Goal: Transaction & Acquisition: Book appointment/travel/reservation

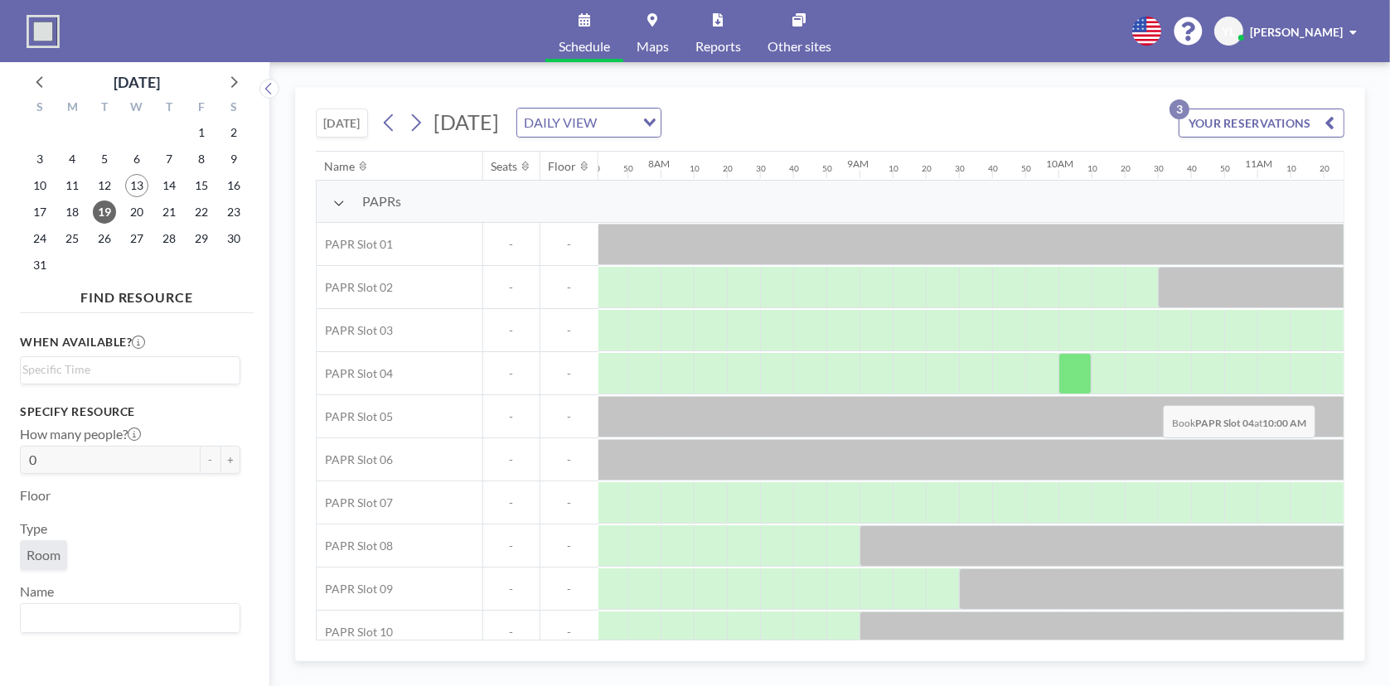
scroll to position [0, 1557]
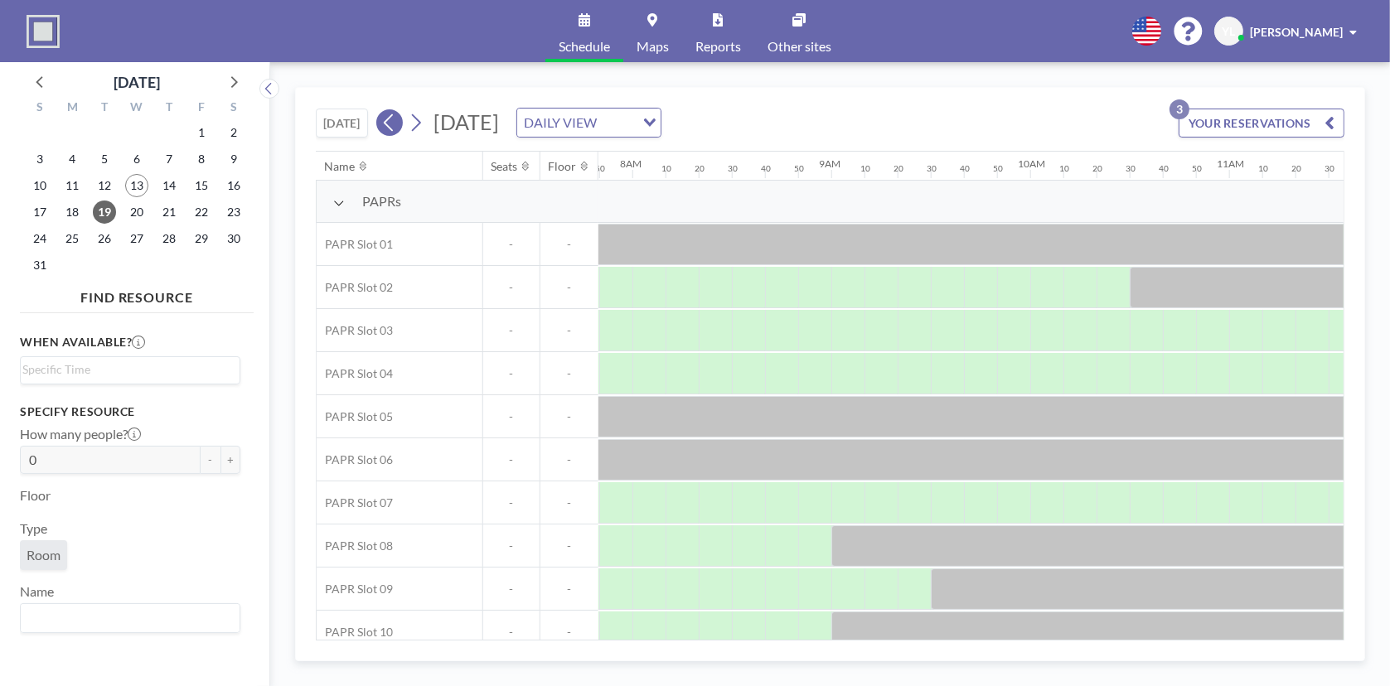
click at [391, 122] on icon at bounding box center [389, 122] width 16 height 25
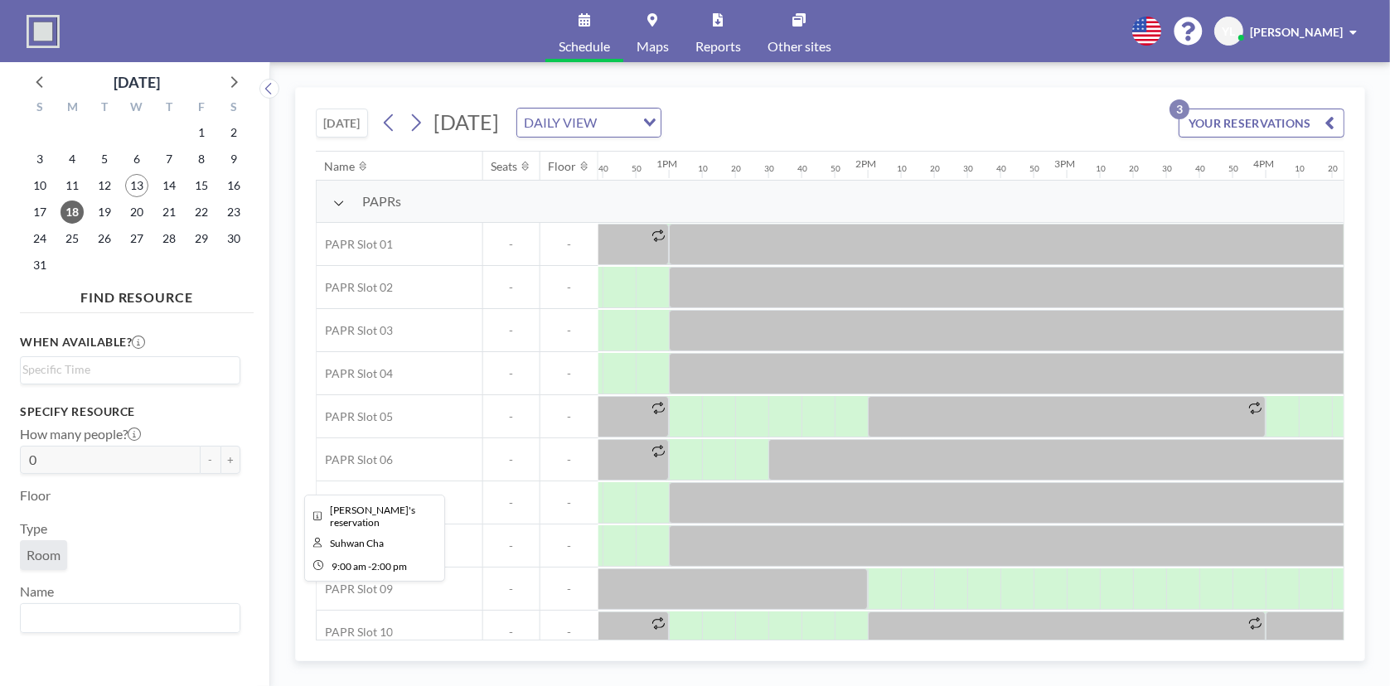
scroll to position [20, 2515]
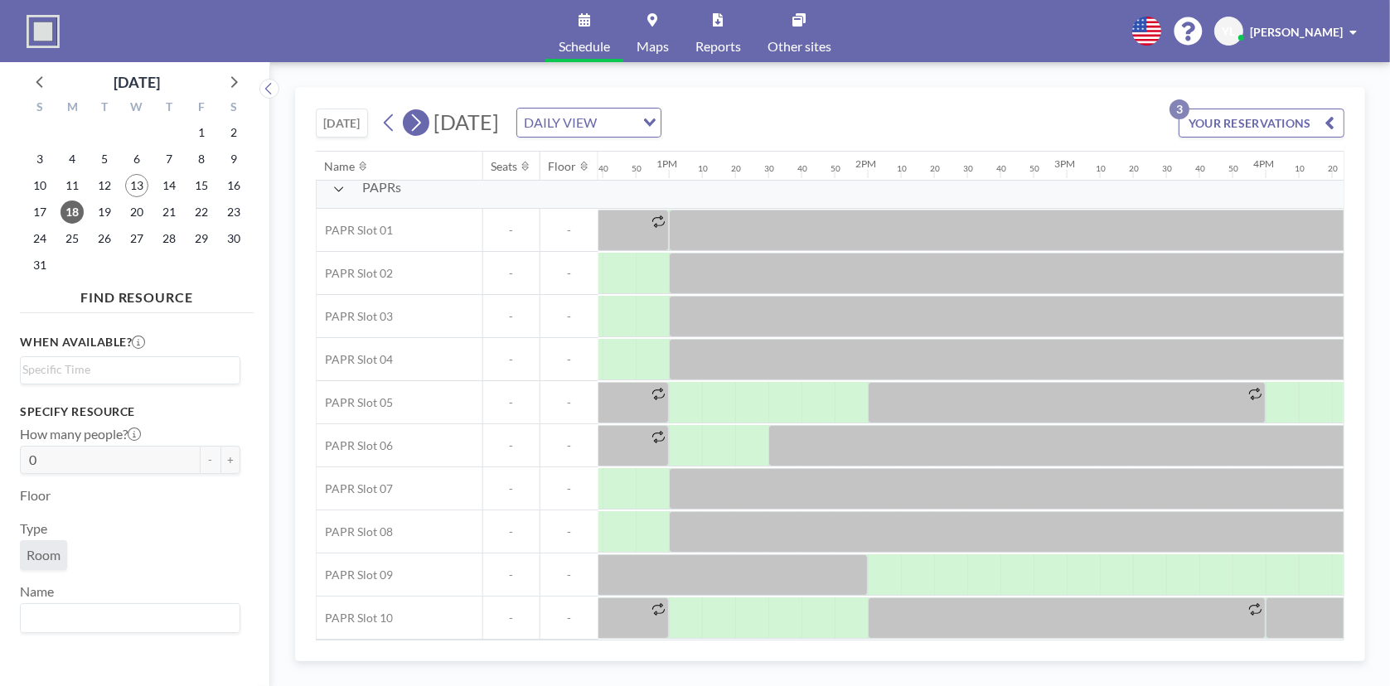
click at [413, 121] on icon at bounding box center [416, 122] width 16 height 25
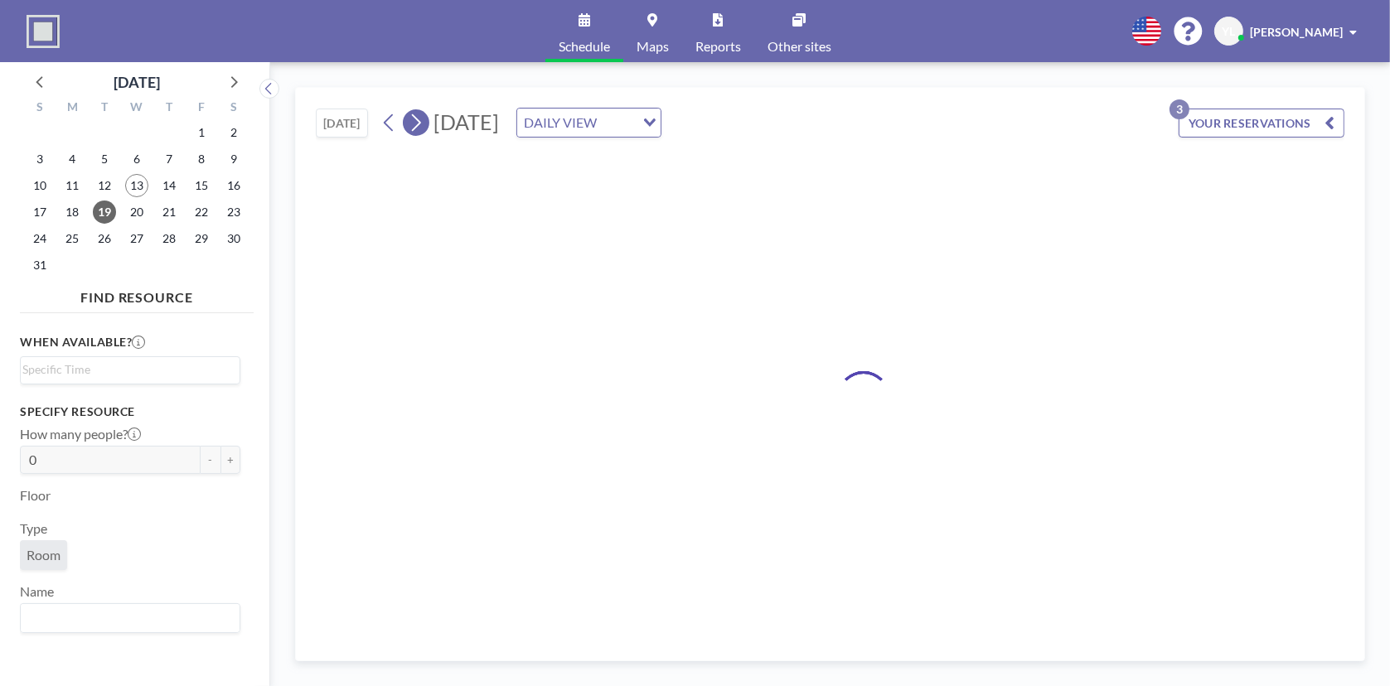
click at [414, 121] on icon at bounding box center [416, 122] width 16 height 25
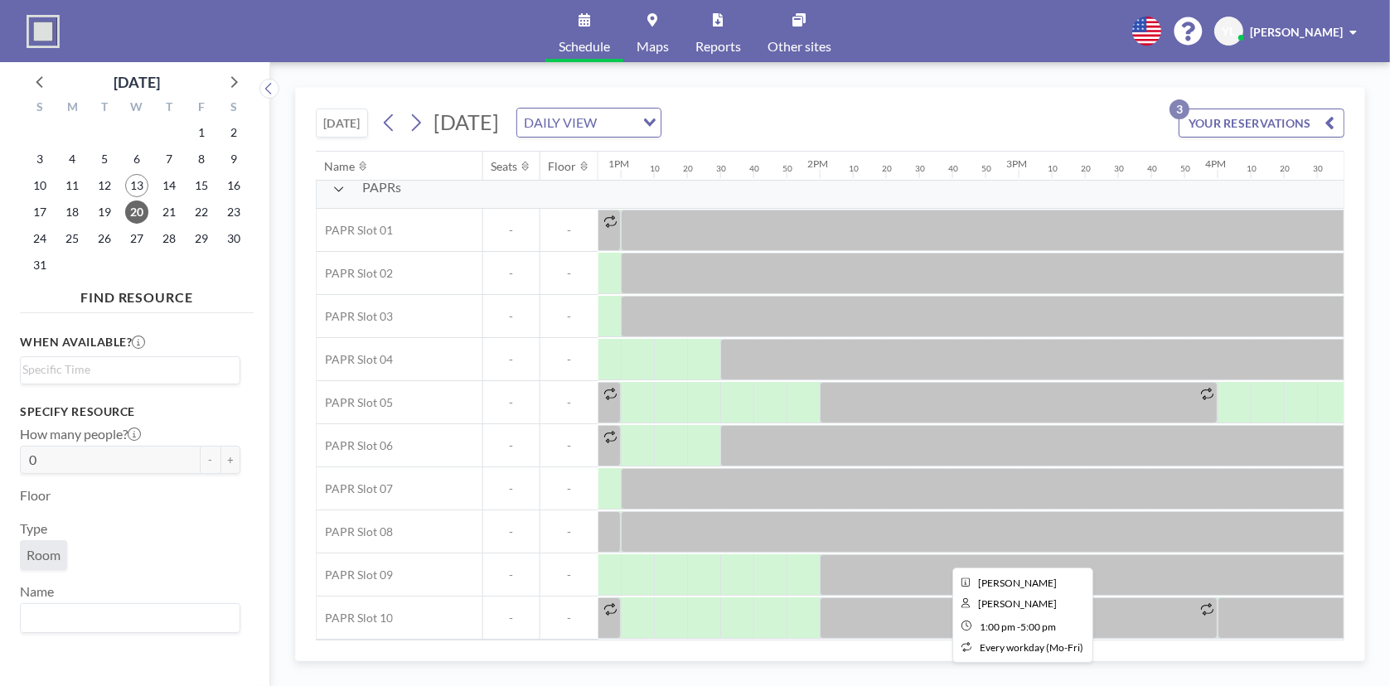
scroll to position [20, 2563]
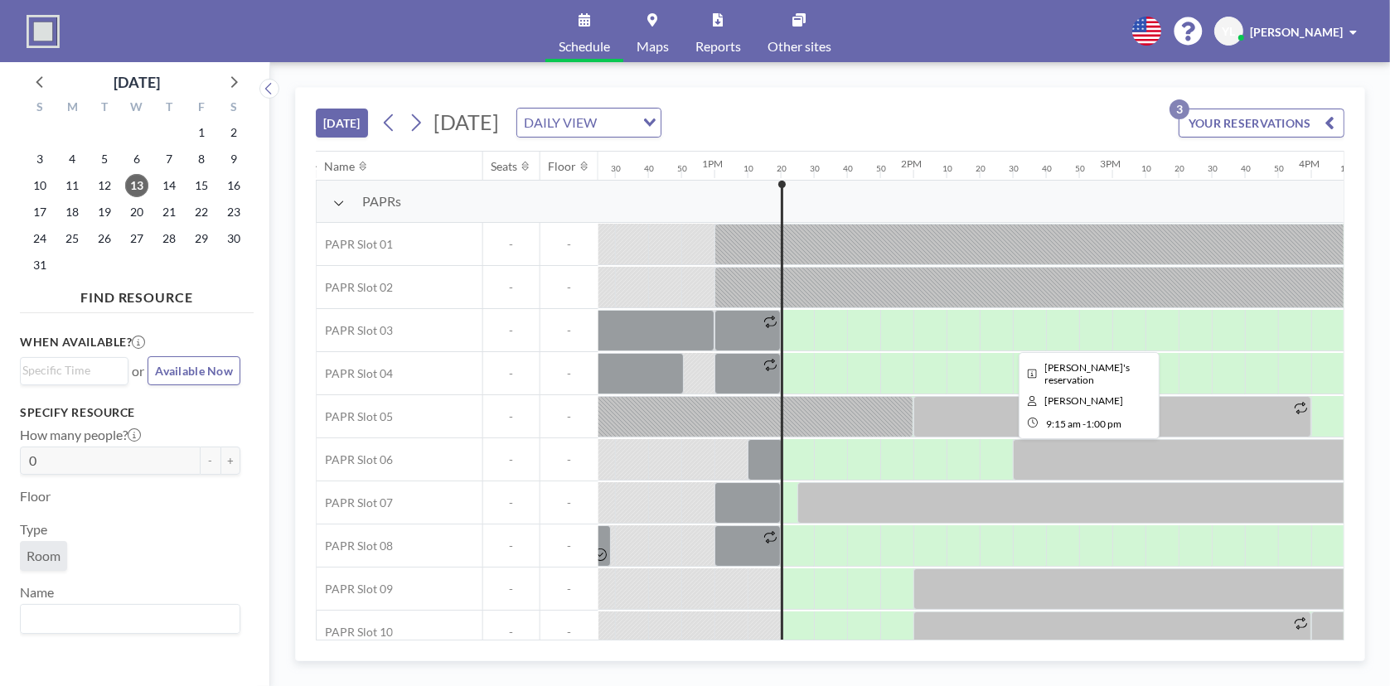
scroll to position [0, 2618]
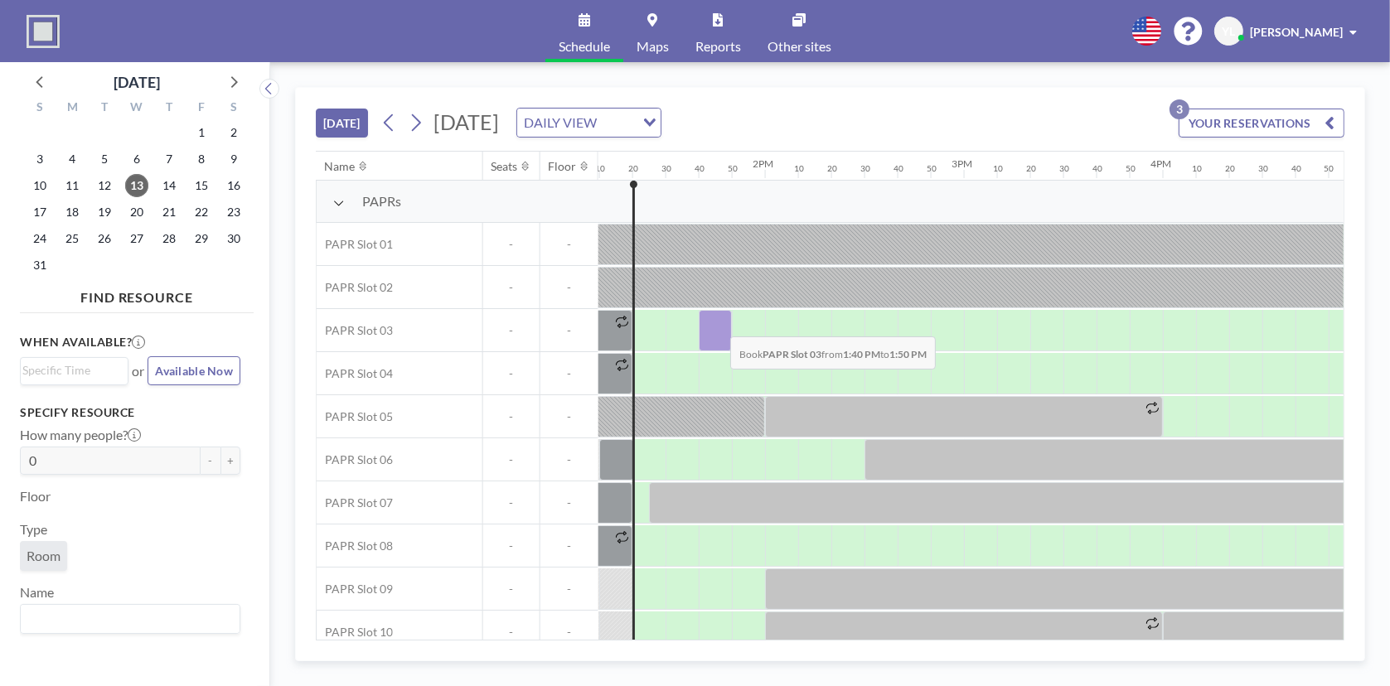
click at [717, 323] on div at bounding box center [715, 330] width 33 height 41
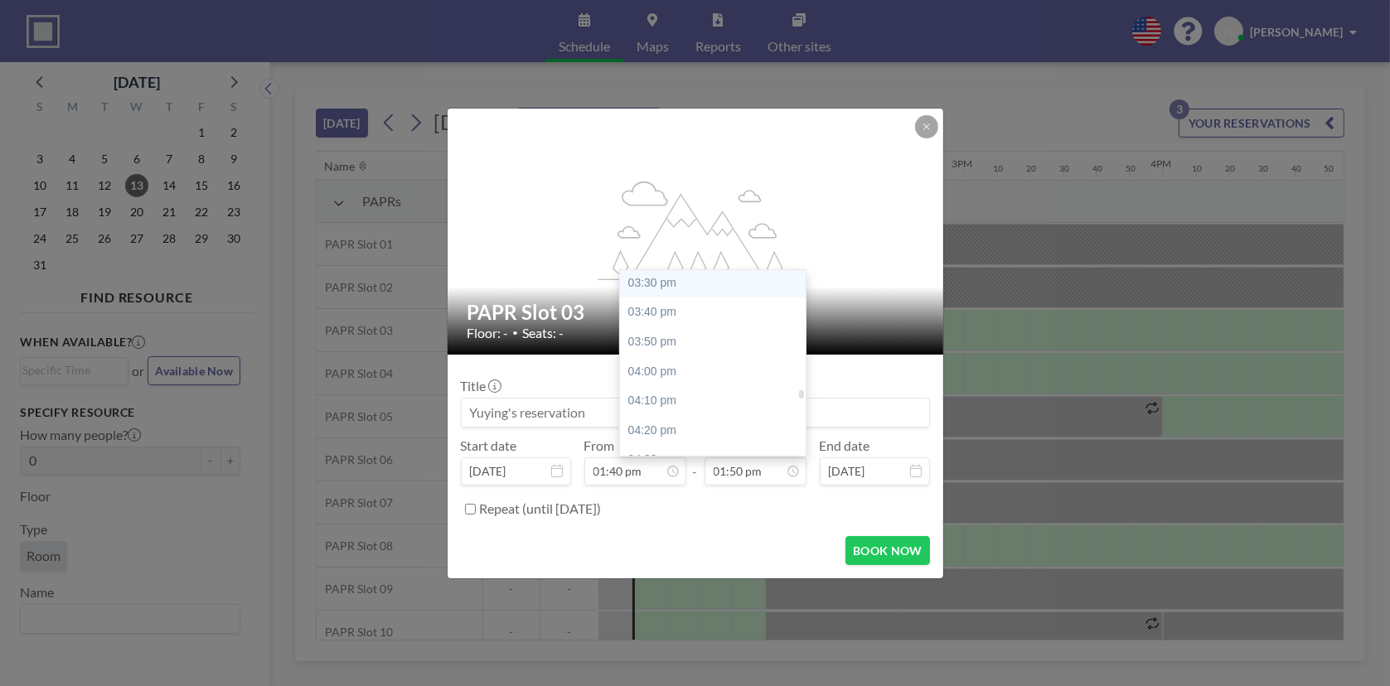
scroll to position [2694, 0]
click at [685, 382] on div "03:50 pm" at bounding box center [717, 393] width 194 height 30
type input "03:50 pm"
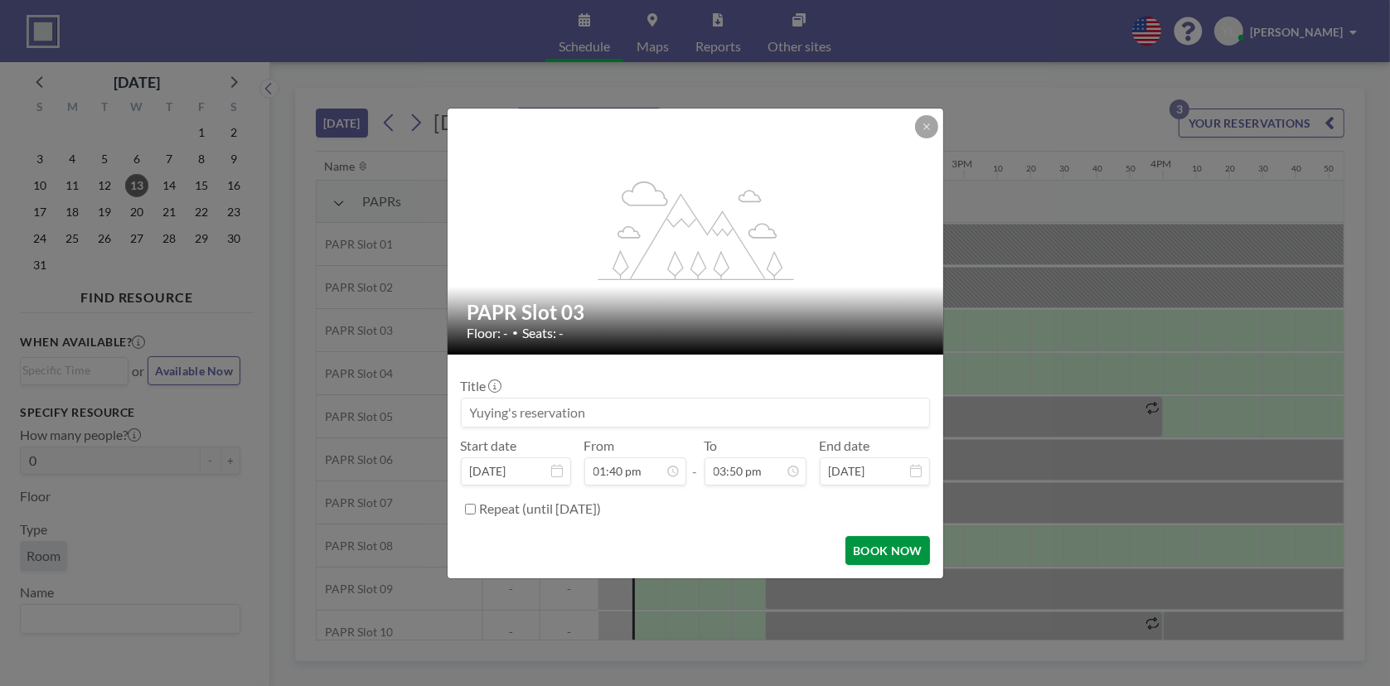
click at [912, 550] on button "BOOK NOW" at bounding box center [887, 550] width 84 height 29
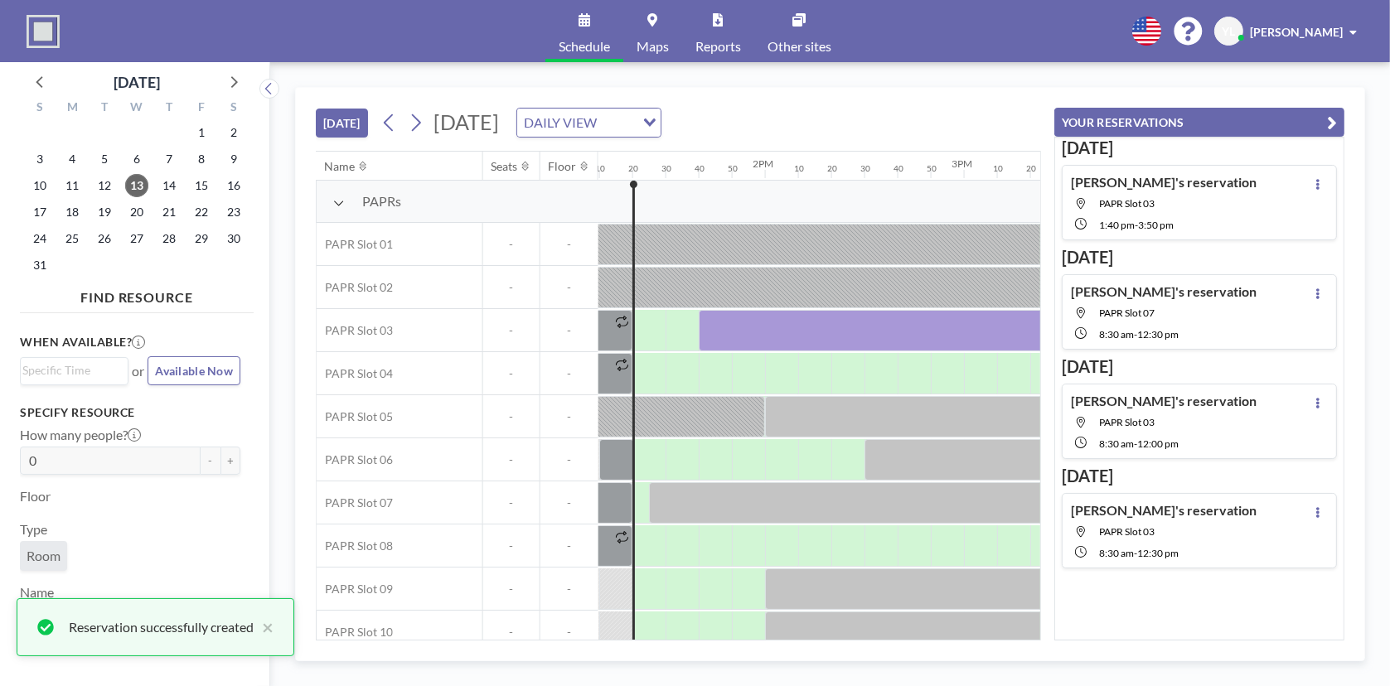
click at [1338, 119] on button "YOUR RESERVATIONS" at bounding box center [1199, 122] width 290 height 29
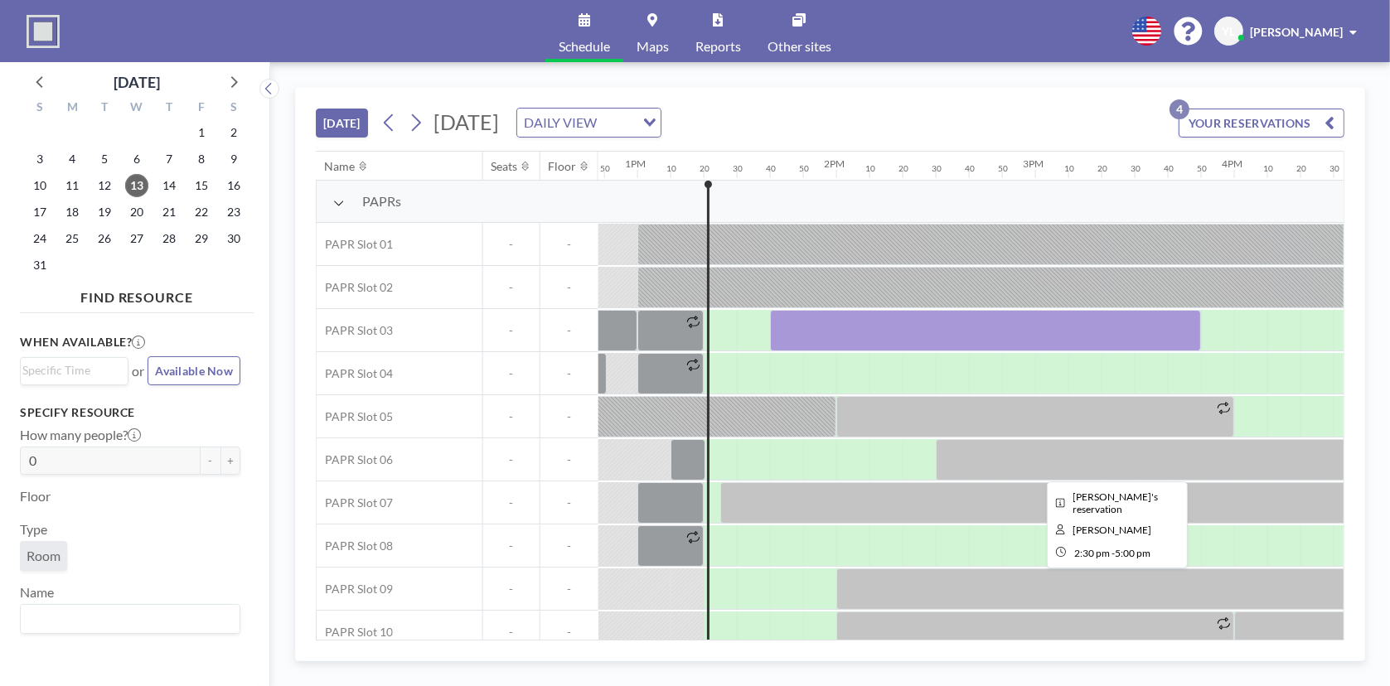
scroll to position [0, 2535]
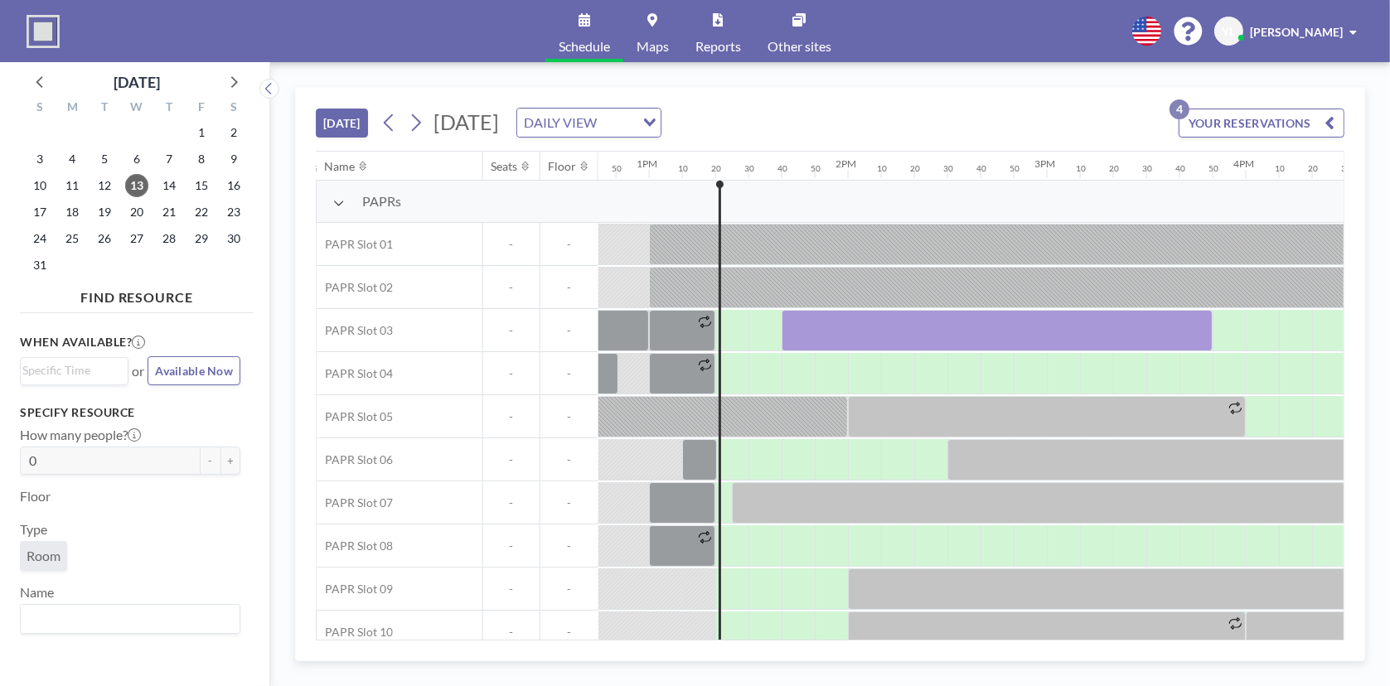
click at [948, 131] on div "TODAY Wednesday, August 13, 2025 DAILY VIEW Loading... YOUR RESERVATIONS 4" at bounding box center [830, 119] width 1028 height 63
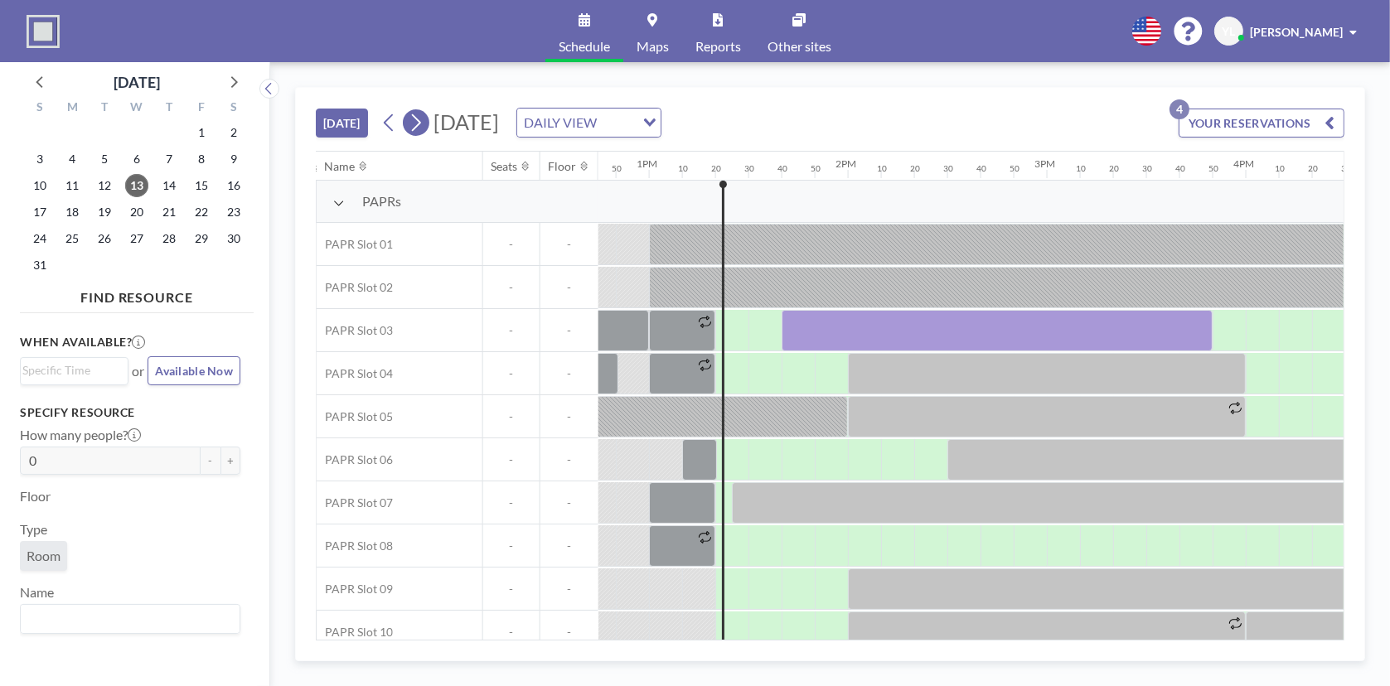
click at [419, 123] on icon at bounding box center [416, 122] width 16 height 25
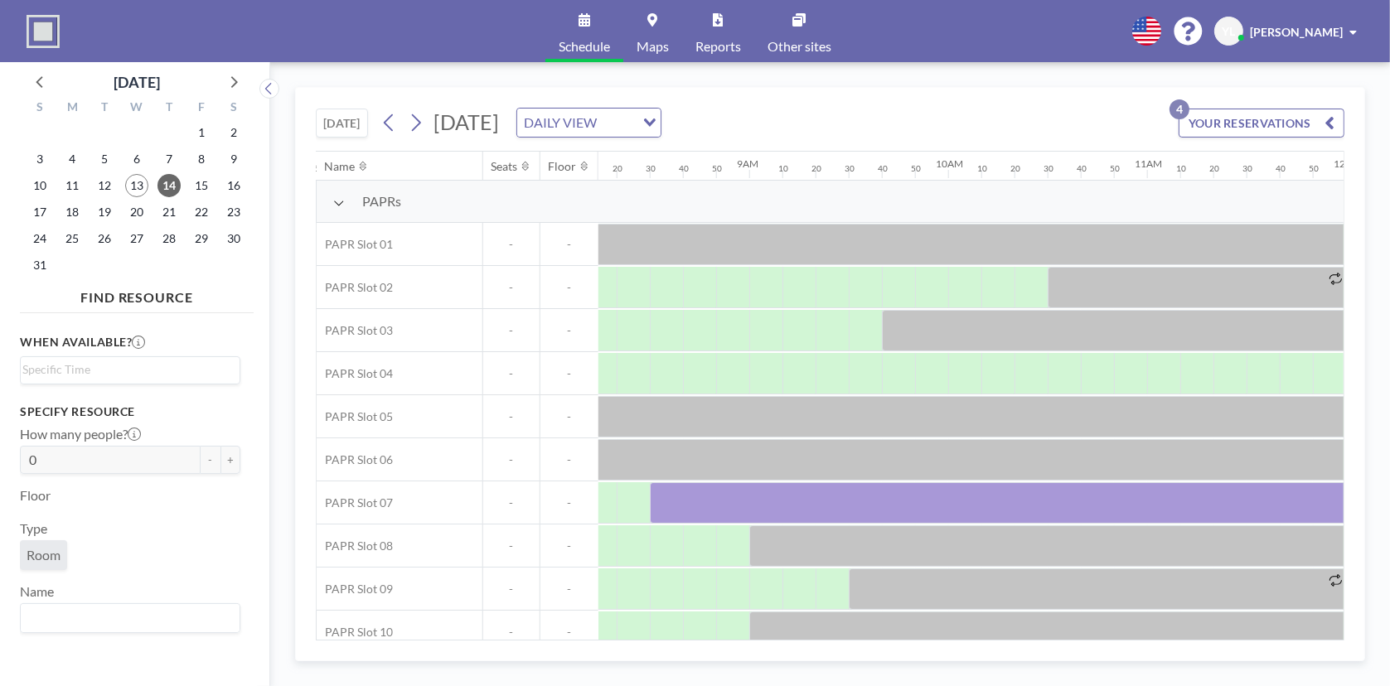
scroll to position [0, 1635]
click at [421, 110] on icon at bounding box center [416, 122] width 16 height 25
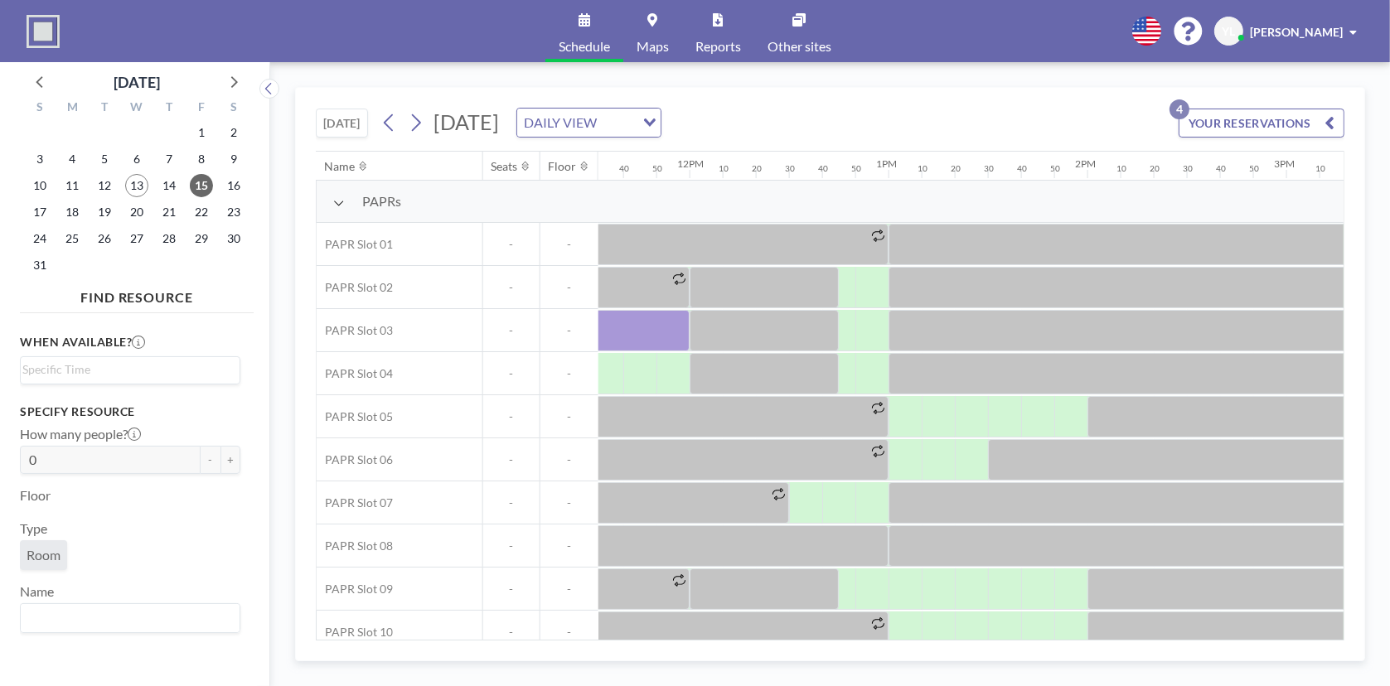
scroll to position [0, 2299]
click at [382, 119] on button at bounding box center [389, 122] width 27 height 27
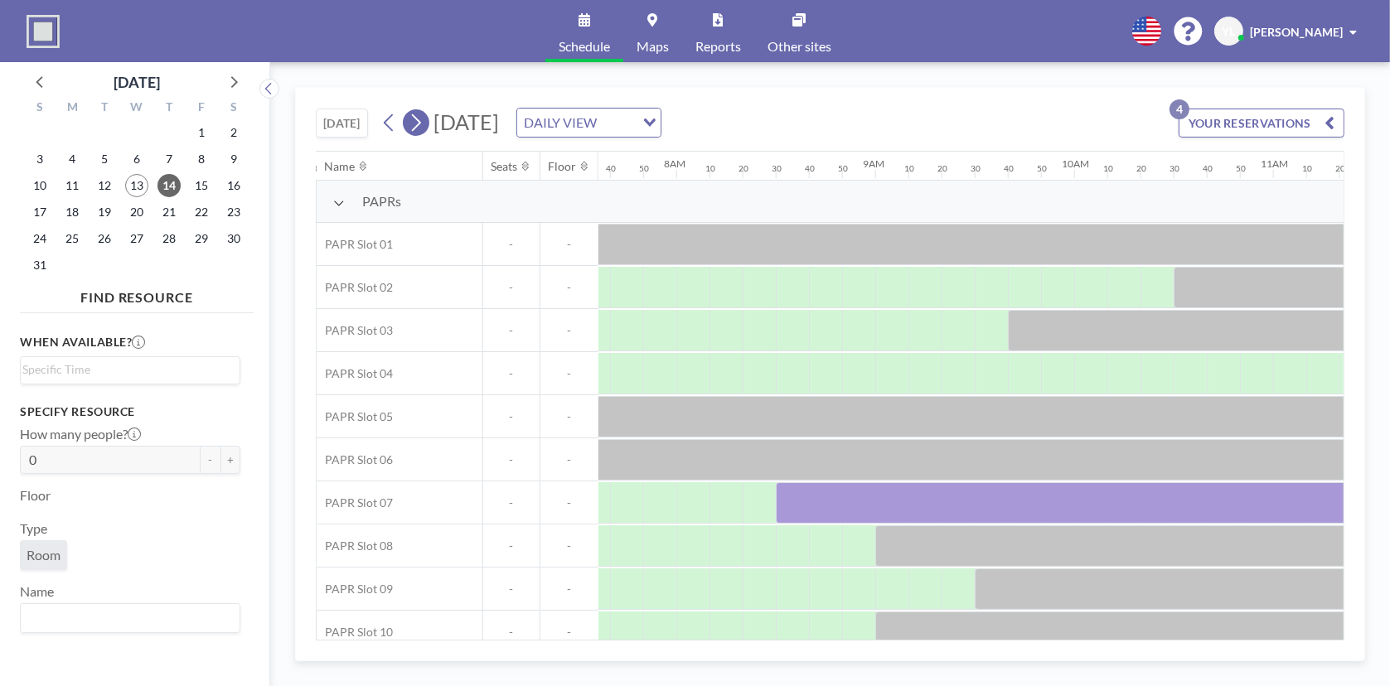
scroll to position [0, 1557]
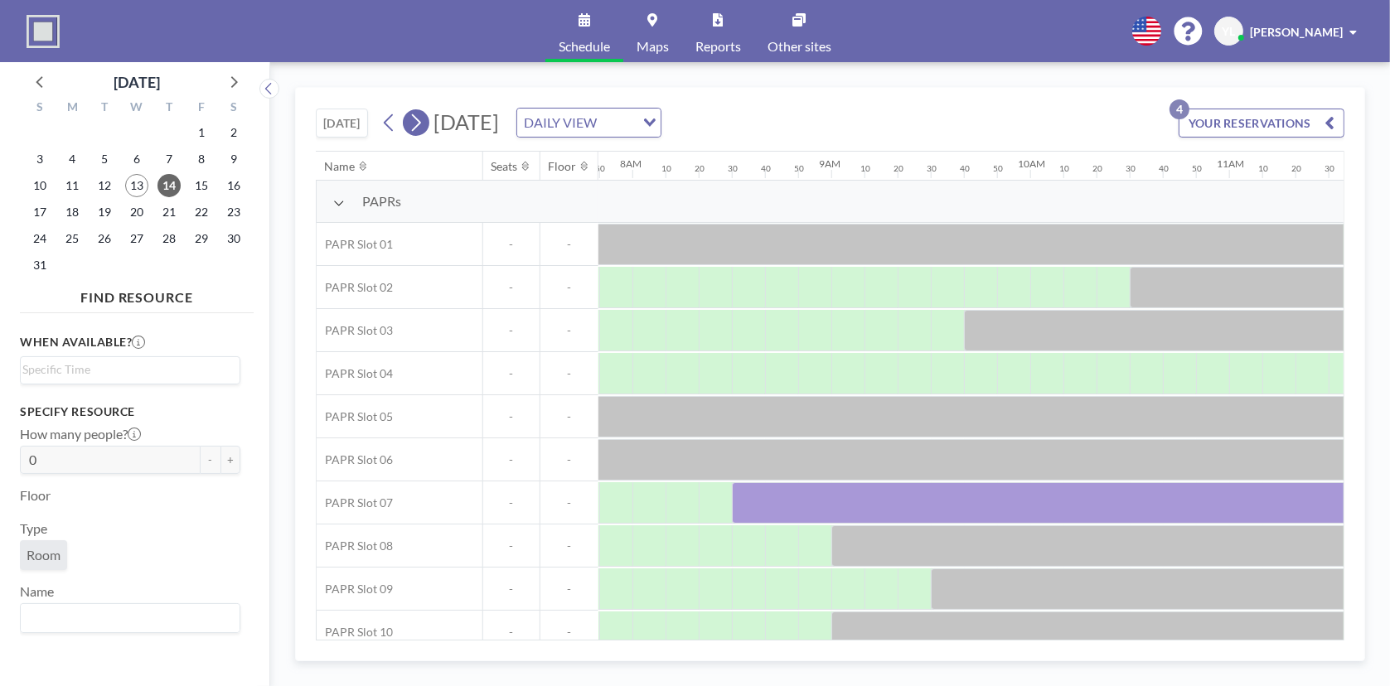
click at [423, 123] on icon at bounding box center [416, 122] width 16 height 25
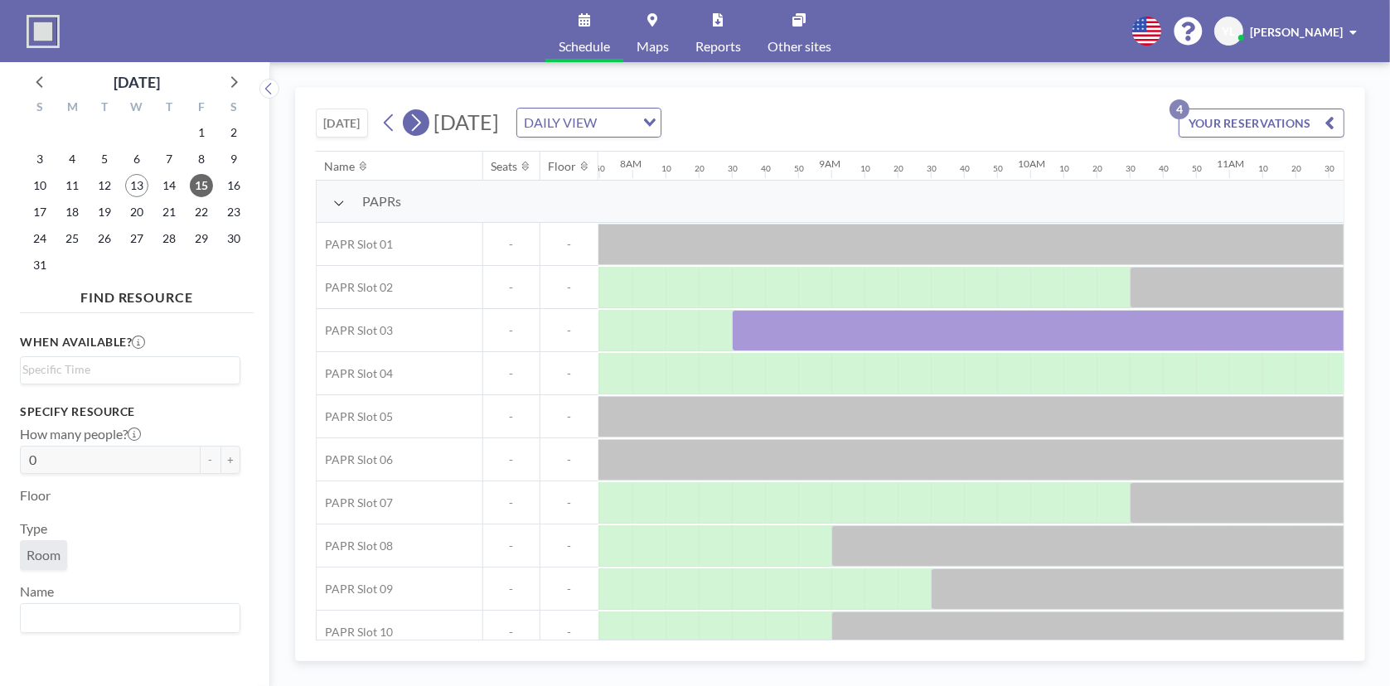
click at [423, 123] on icon at bounding box center [416, 122] width 16 height 25
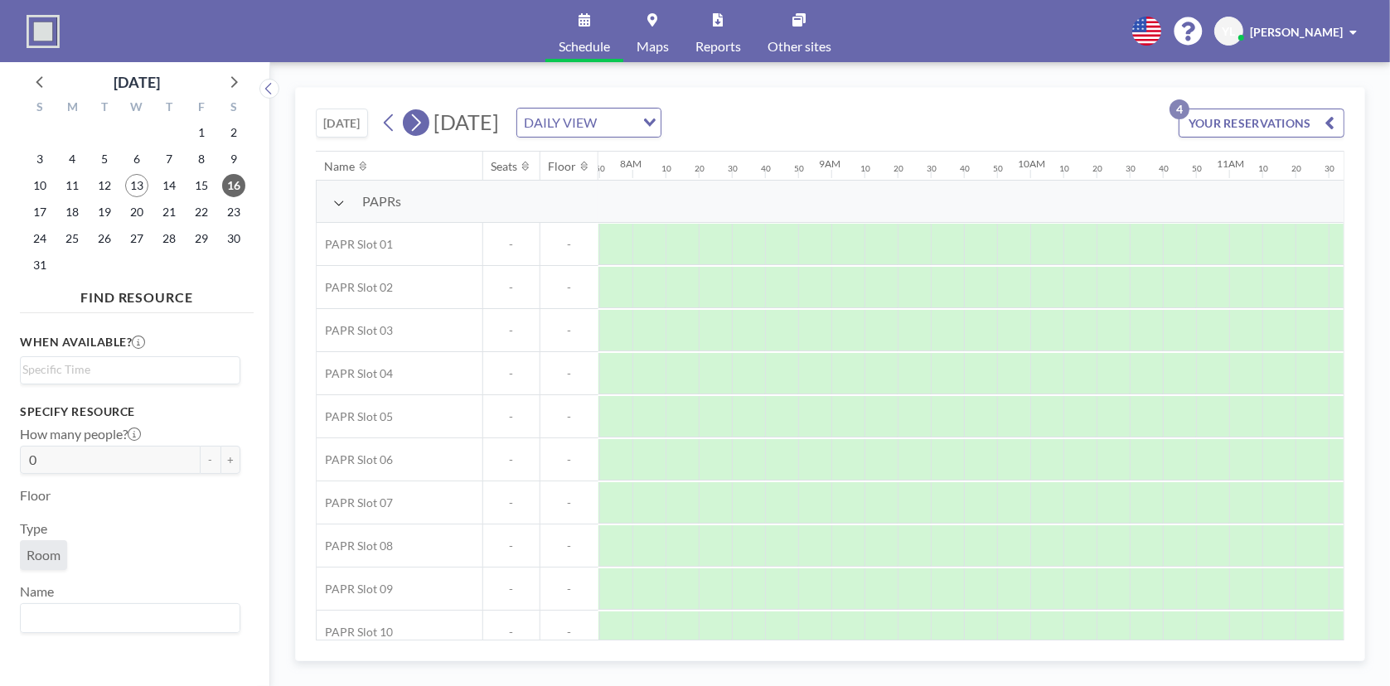
click at [423, 123] on icon at bounding box center [416, 122] width 16 height 25
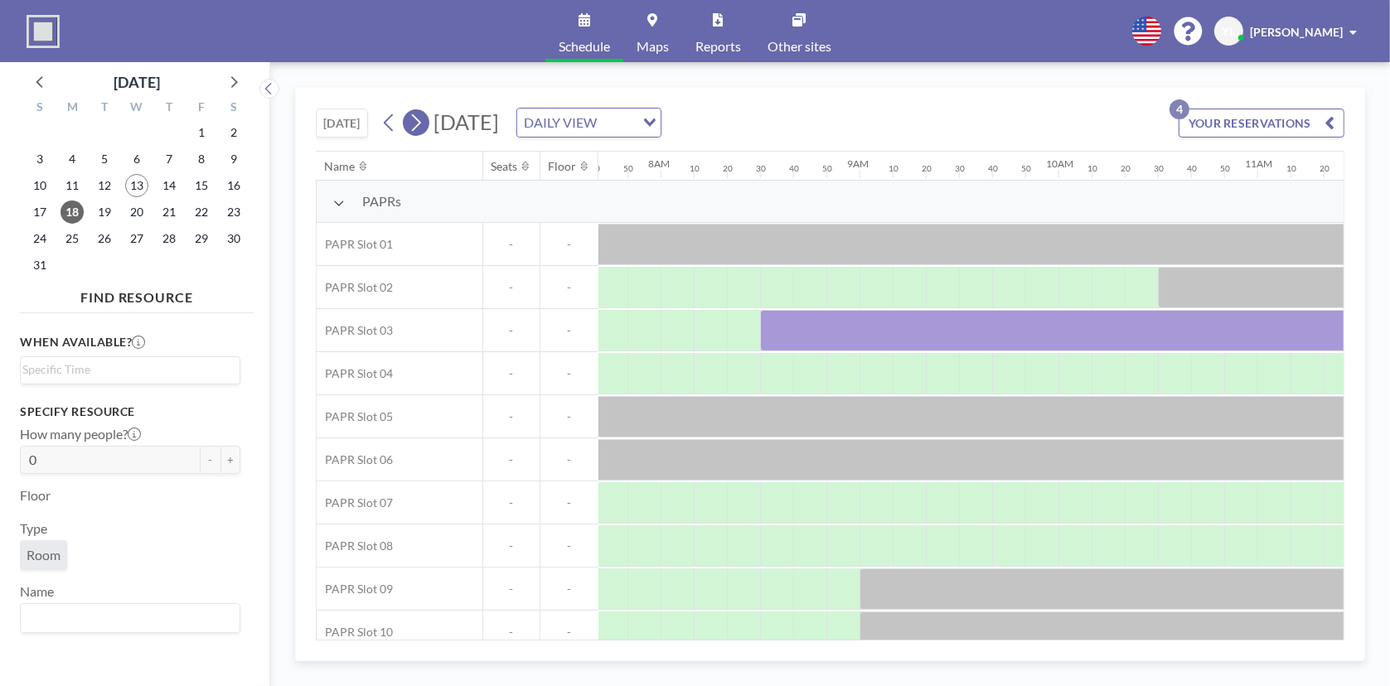
scroll to position [0, 1557]
click at [423, 123] on icon at bounding box center [416, 122] width 16 height 25
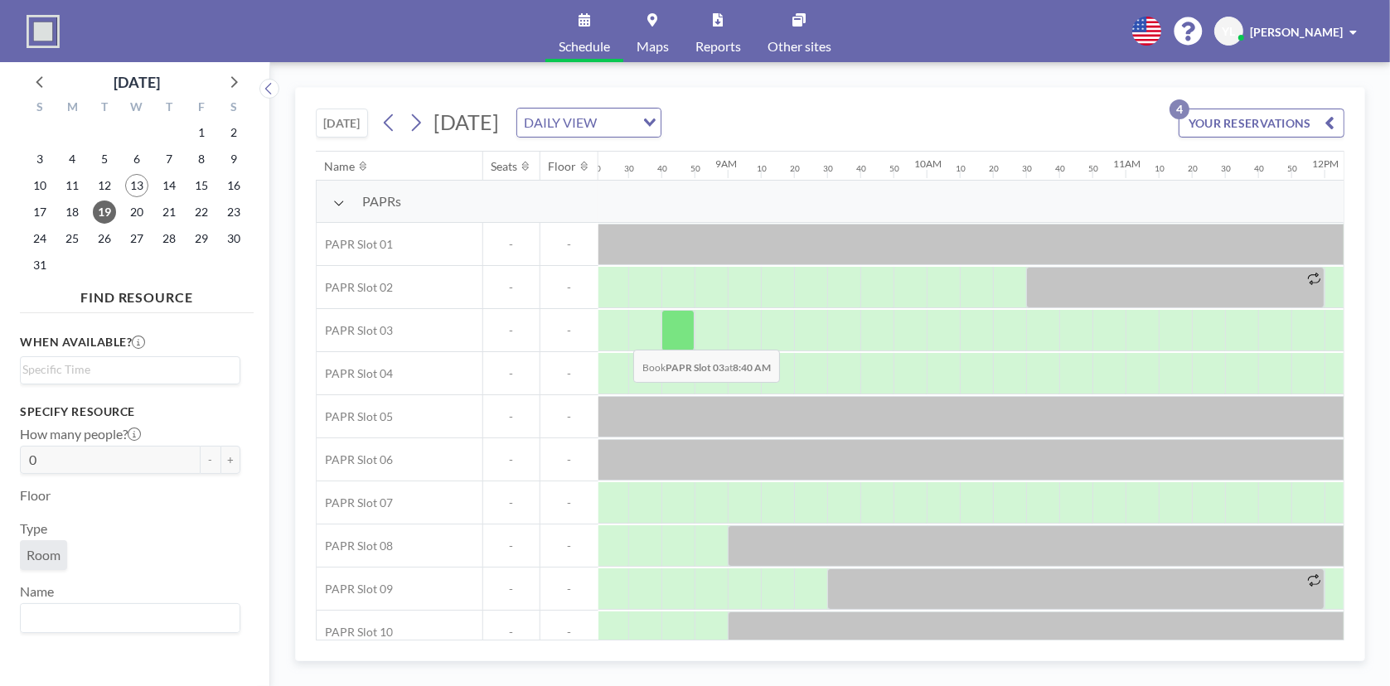
scroll to position [0, 1640]
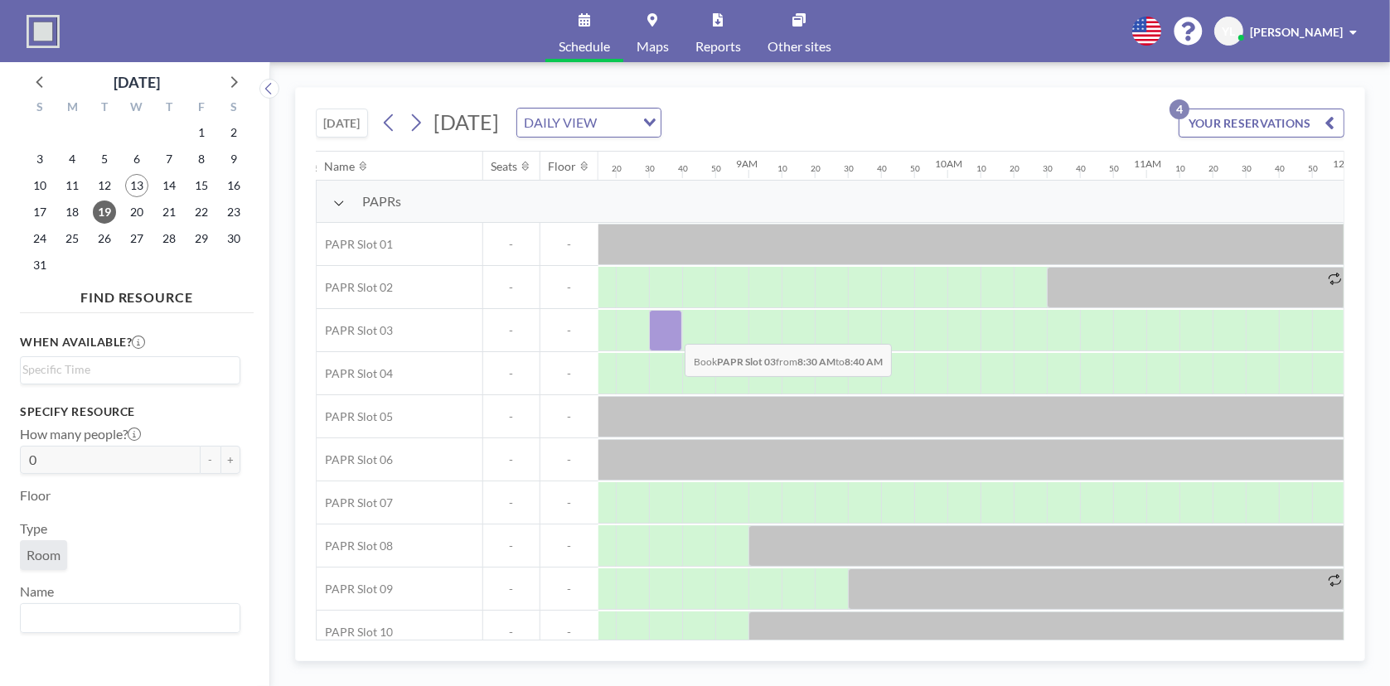
click at [671, 331] on div at bounding box center [665, 330] width 33 height 41
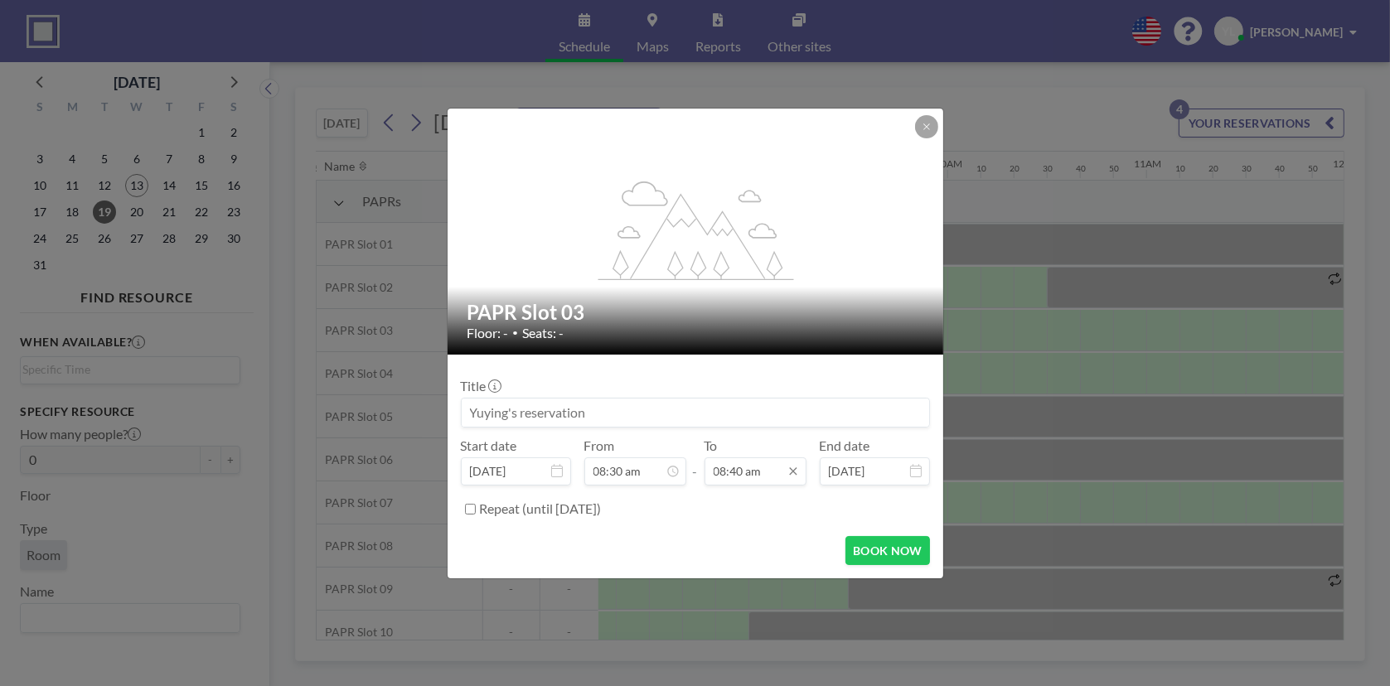
scroll to position [1533, 0]
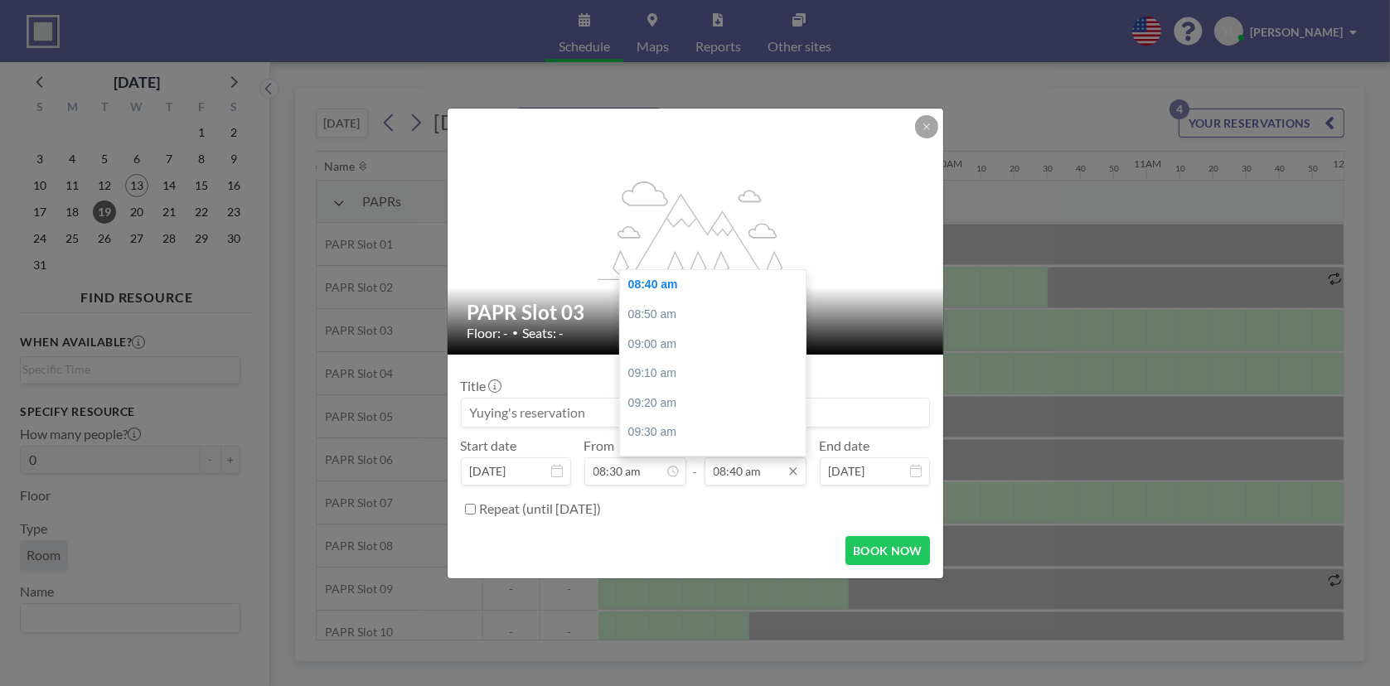
click at [774, 480] on input "08:40 am" at bounding box center [755, 471] width 102 height 28
click at [676, 305] on div "12:30 pm" at bounding box center [717, 301] width 194 height 30
type input "12:30 pm"
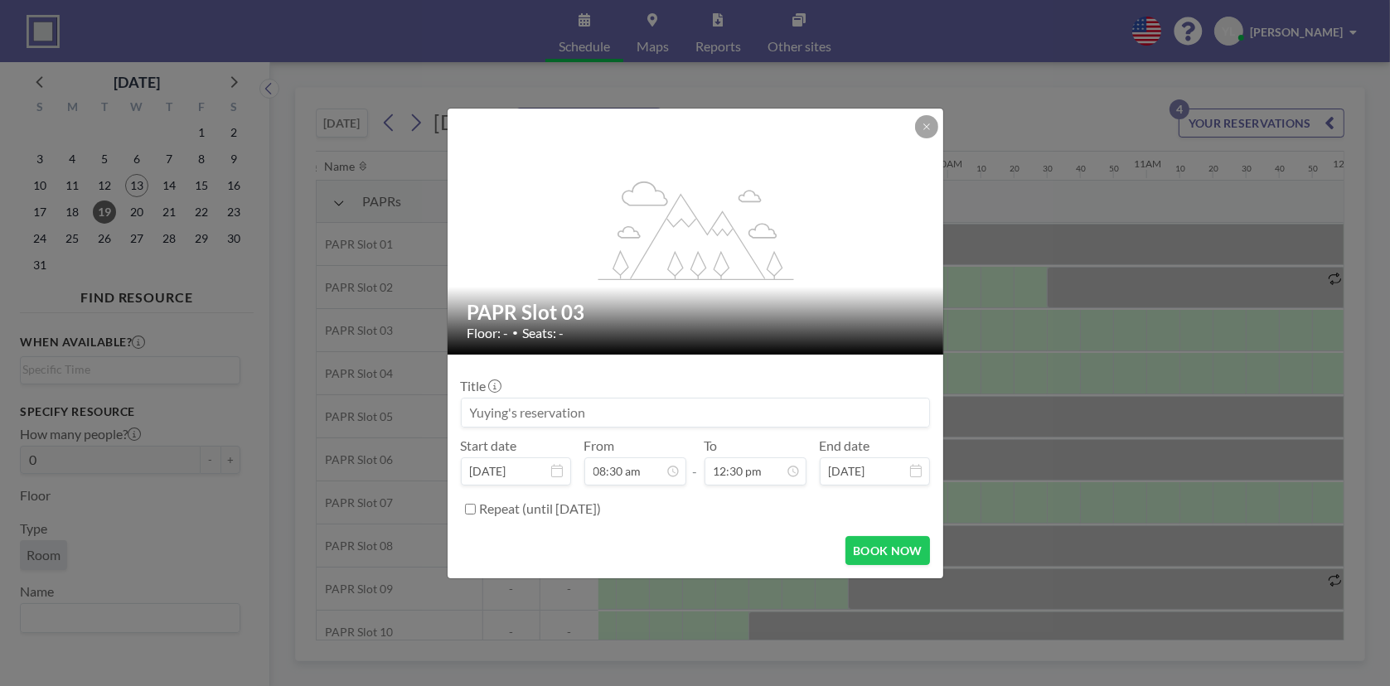
scroll to position [2211, 0]
click at [890, 544] on button "BOOK NOW" at bounding box center [887, 550] width 84 height 29
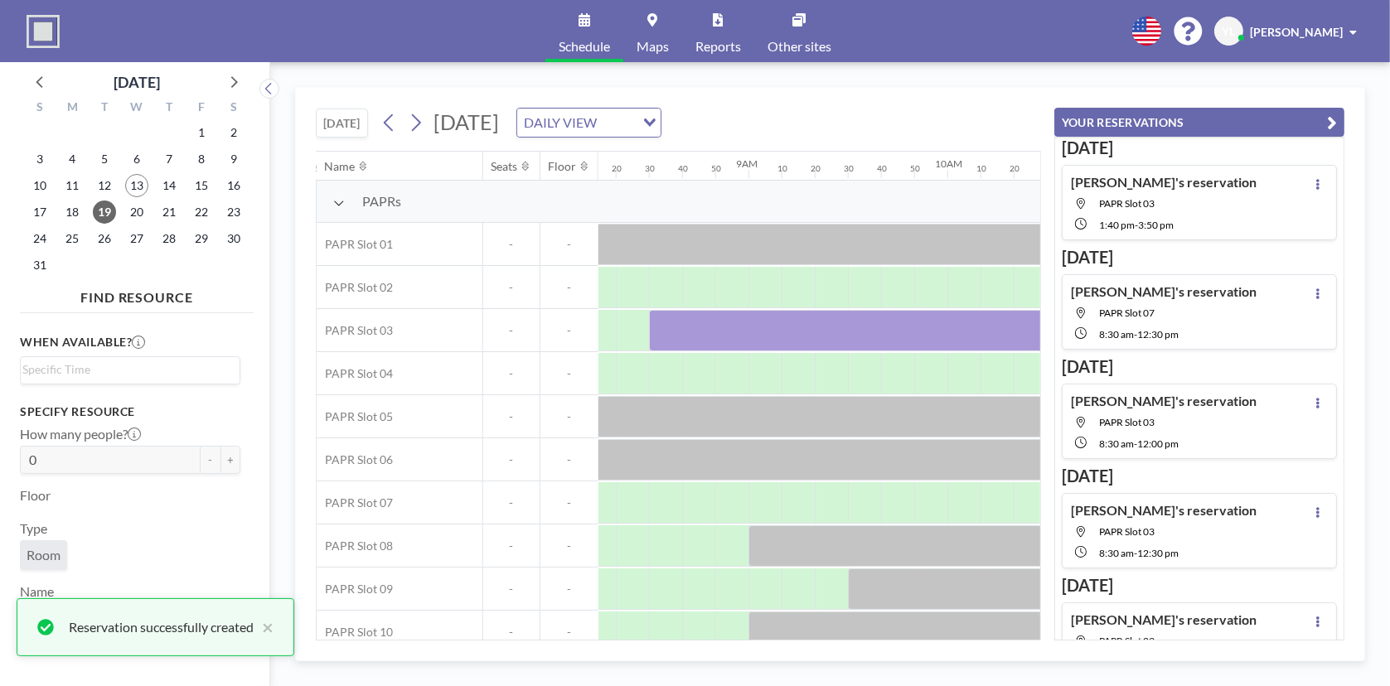
scroll to position [39, 0]
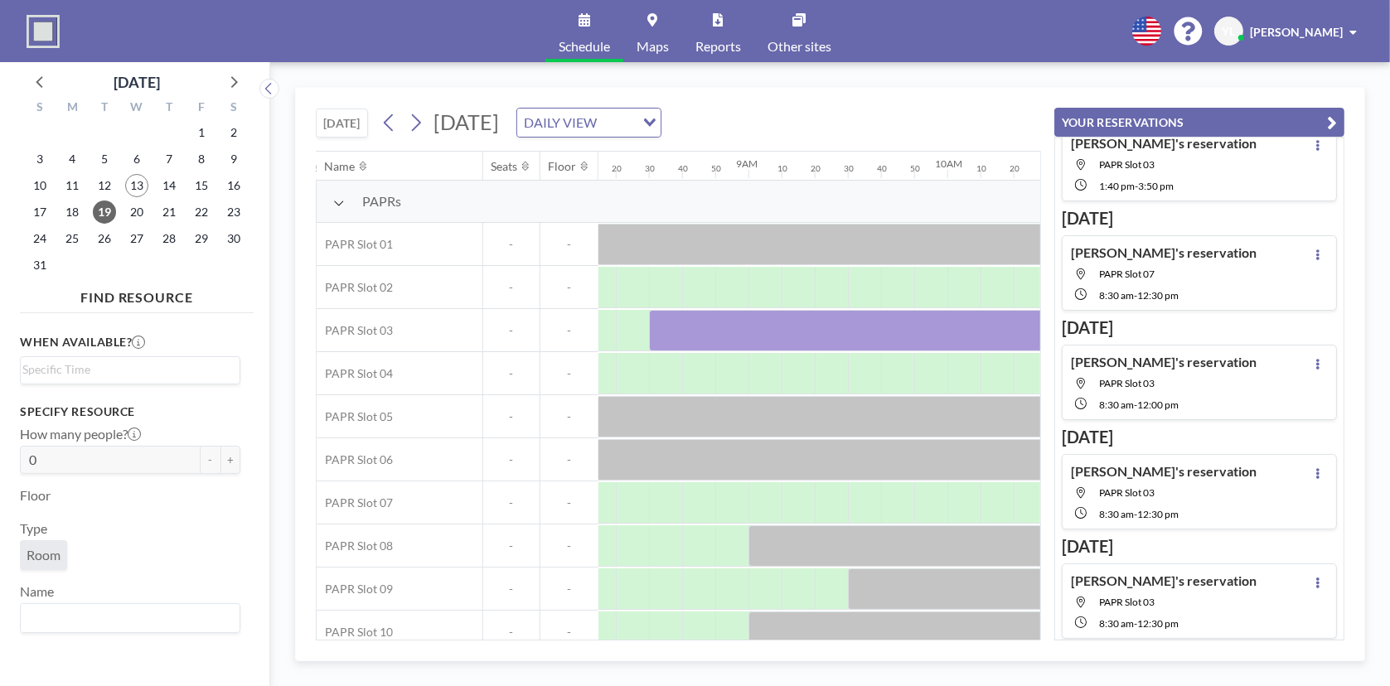
click at [1333, 114] on icon "button" at bounding box center [1332, 123] width 10 height 20
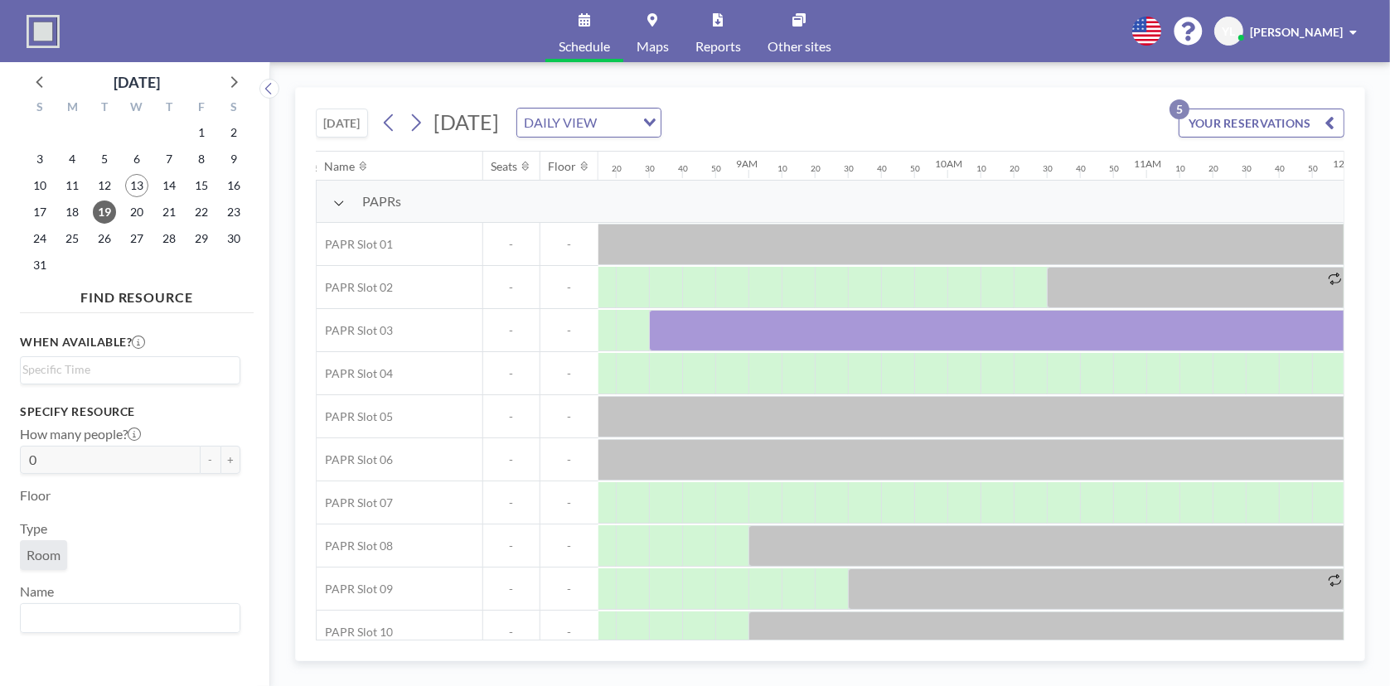
click at [994, 98] on div "TODAY Tuesday, August 19, 2025 DAILY VIEW Loading... YOUR RESERVATIONS 5" at bounding box center [830, 119] width 1028 height 63
click at [417, 119] on icon at bounding box center [416, 122] width 16 height 25
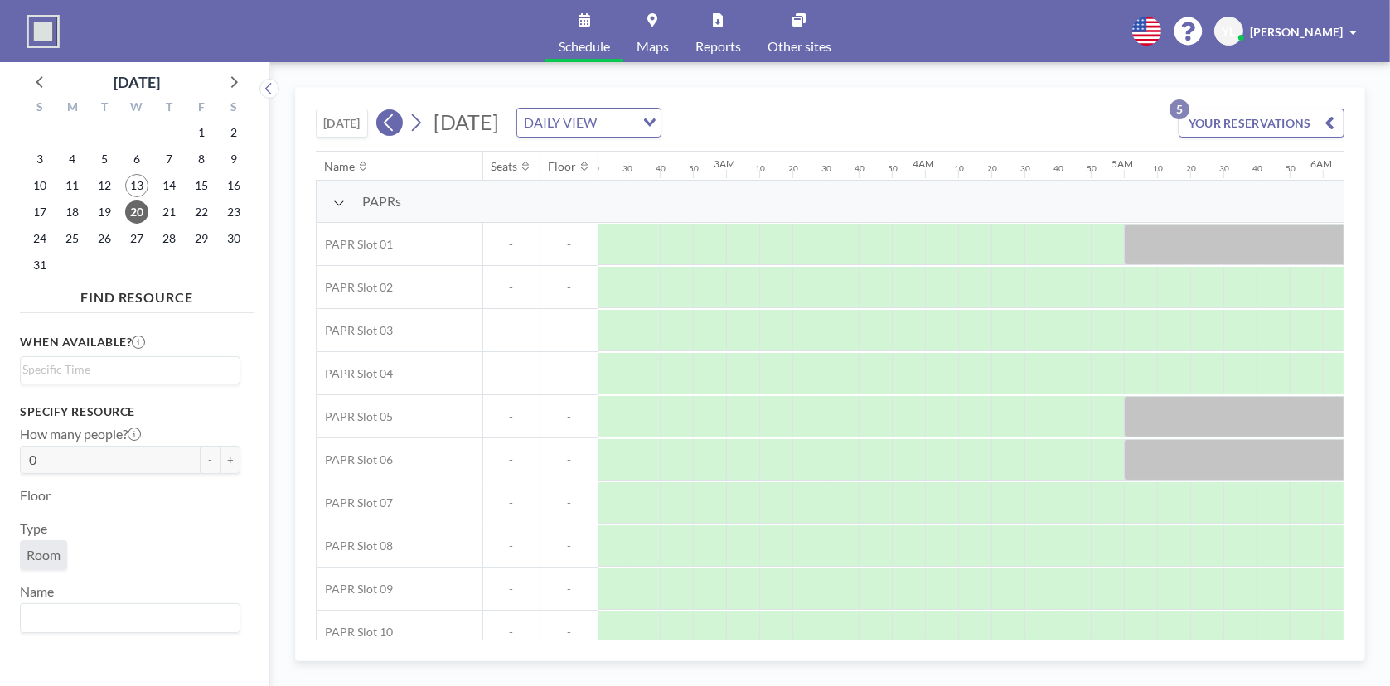
scroll to position [0, 1374]
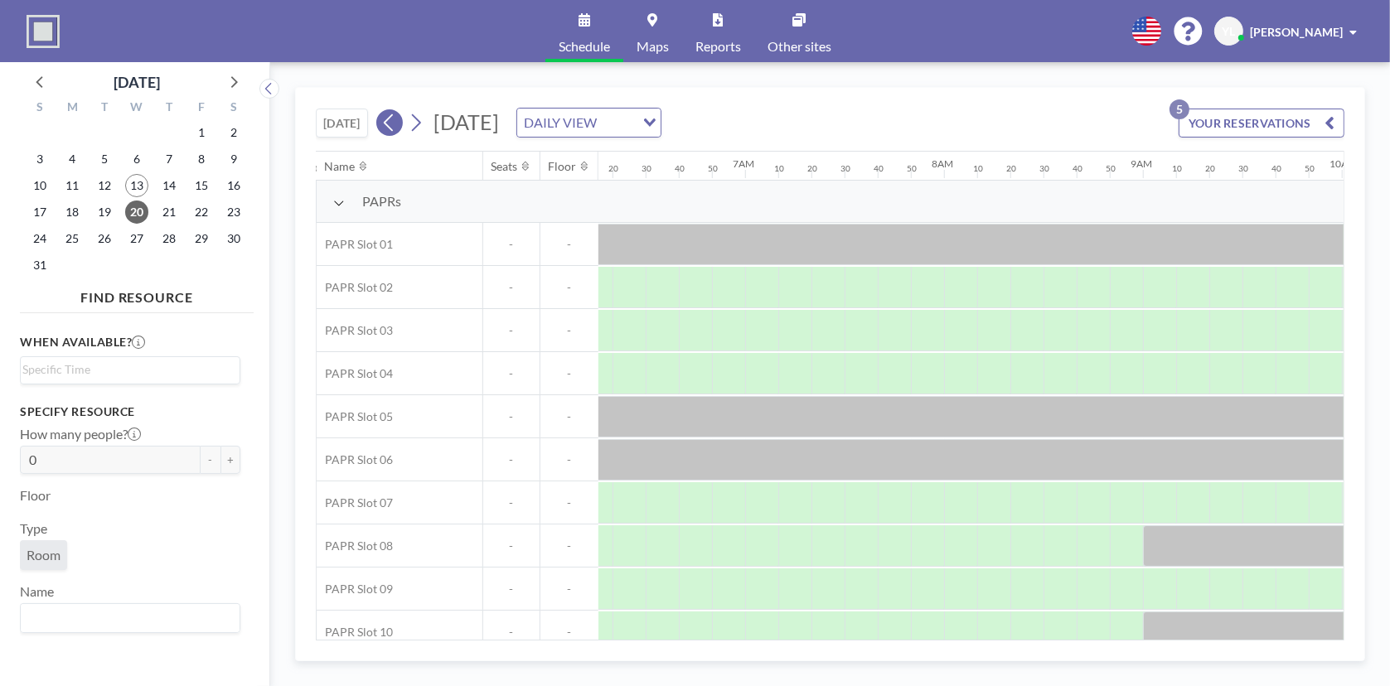
click at [400, 123] on button at bounding box center [389, 122] width 27 height 27
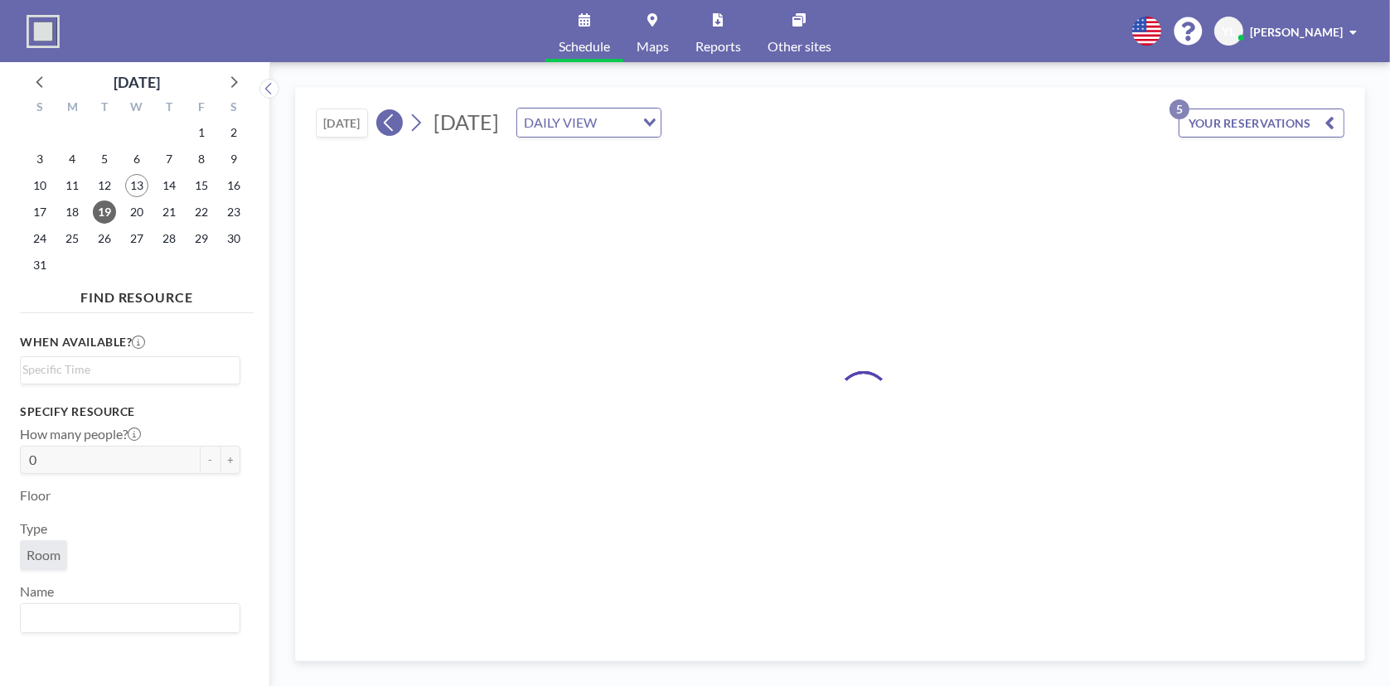
click at [400, 123] on button at bounding box center [389, 122] width 27 height 27
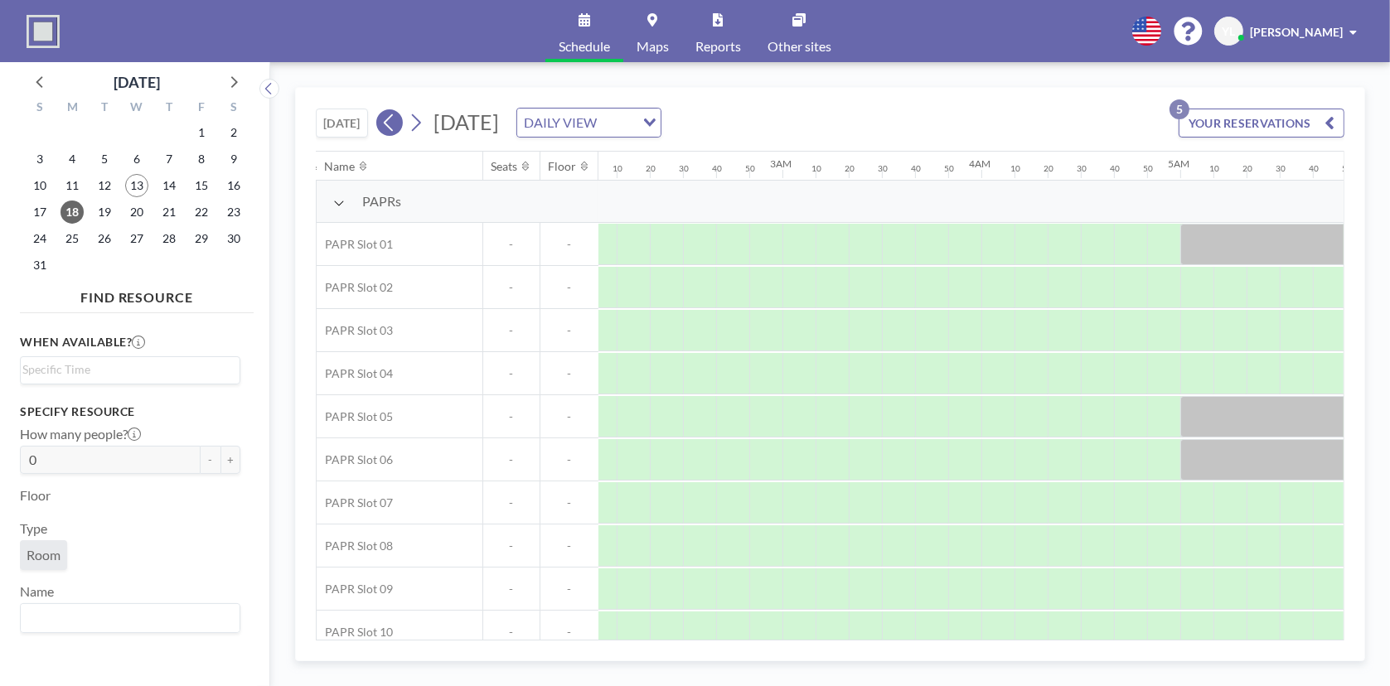
scroll to position [0, 1027]
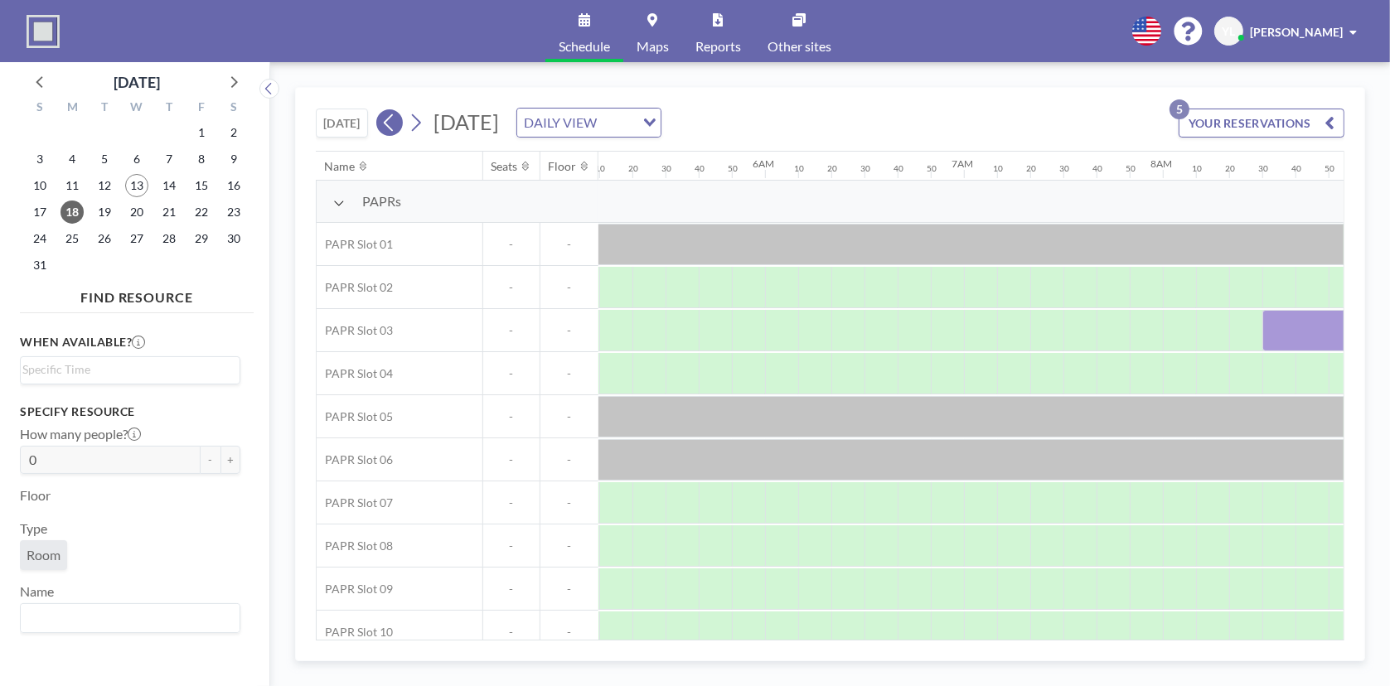
click at [400, 118] on button at bounding box center [389, 122] width 27 height 27
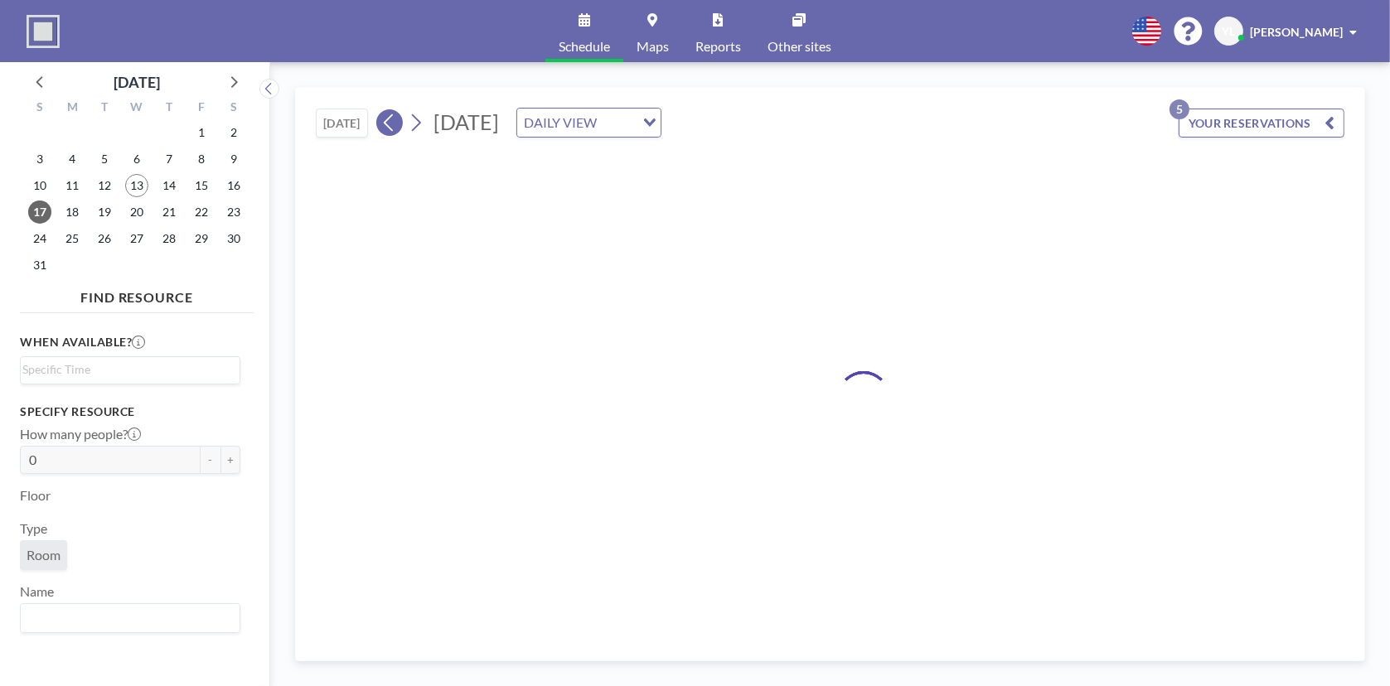
click at [400, 118] on button at bounding box center [389, 122] width 27 height 27
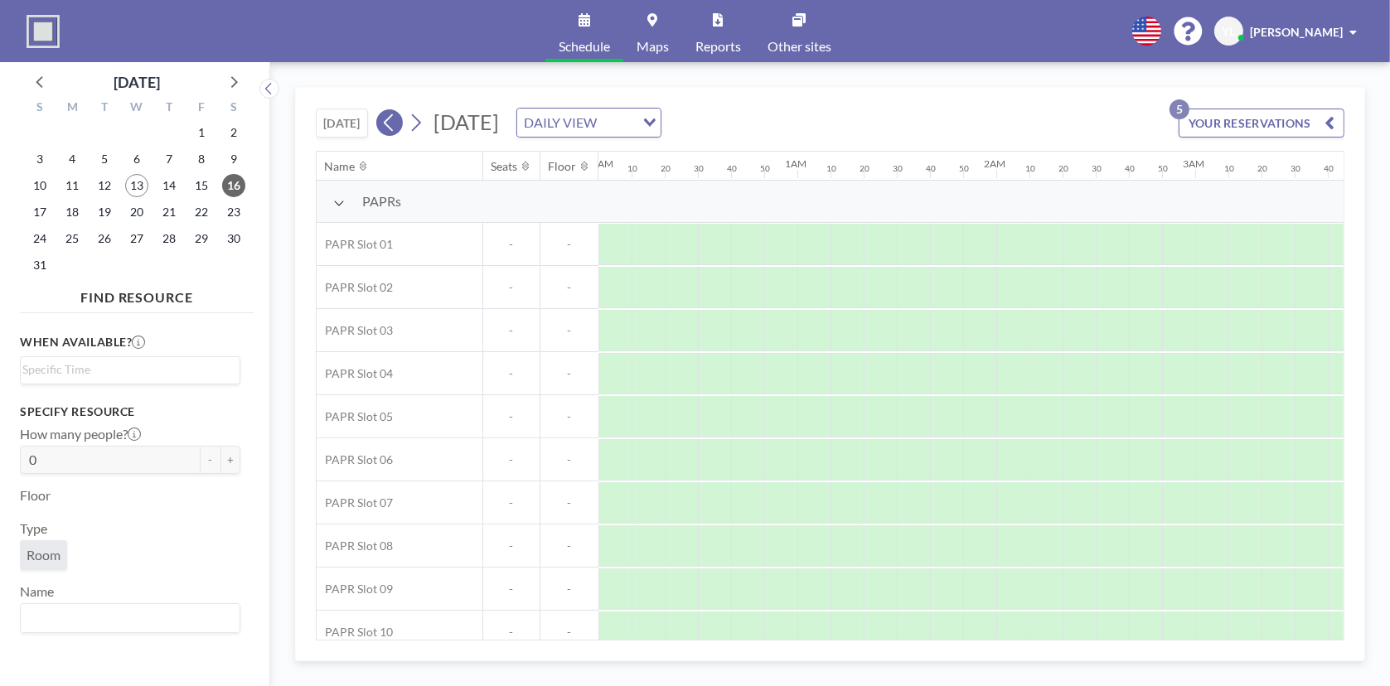
click at [400, 118] on button at bounding box center [389, 122] width 27 height 27
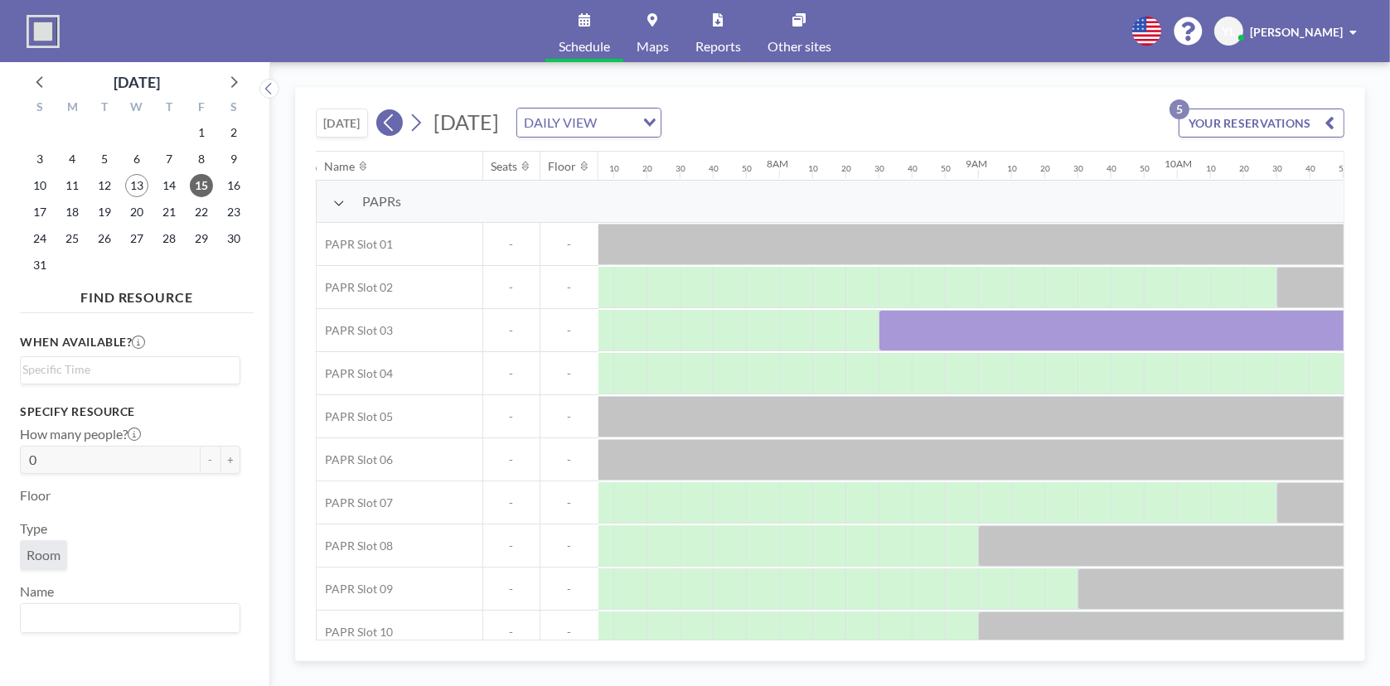
scroll to position [0, 1557]
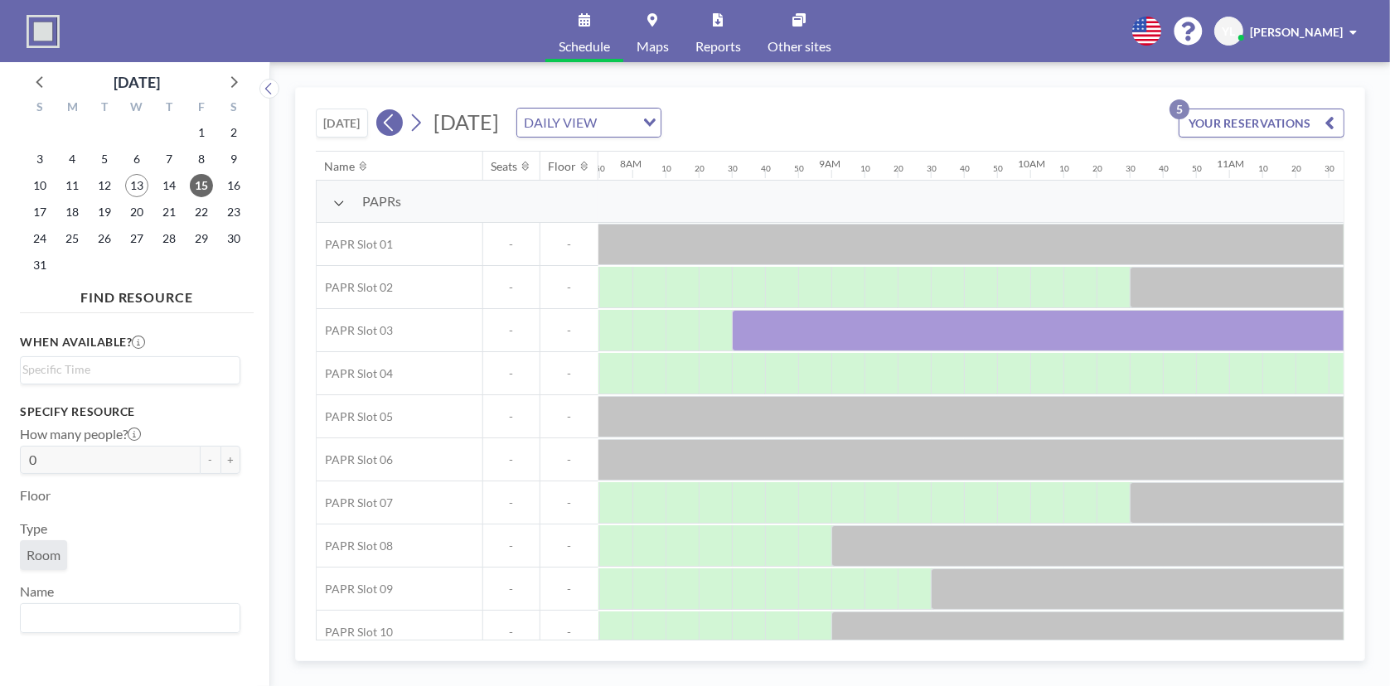
click at [400, 118] on button at bounding box center [389, 122] width 27 height 27
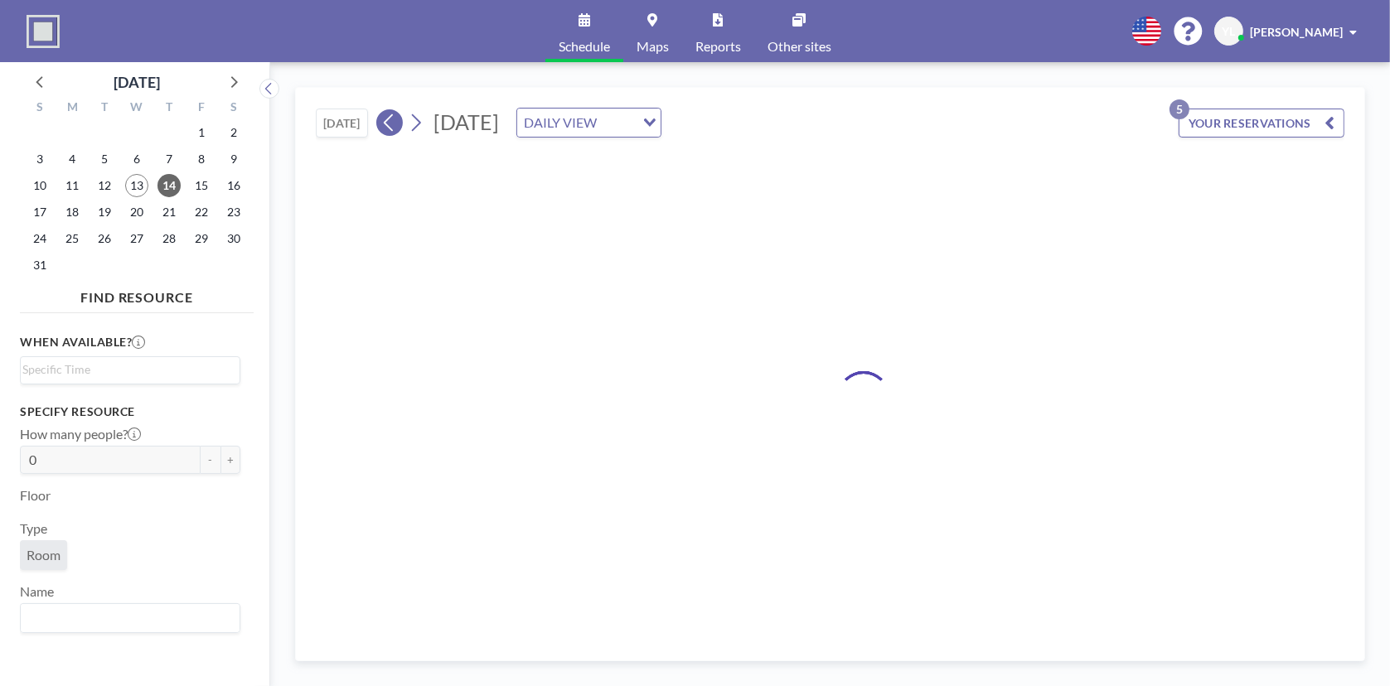
click at [400, 118] on button at bounding box center [389, 122] width 27 height 27
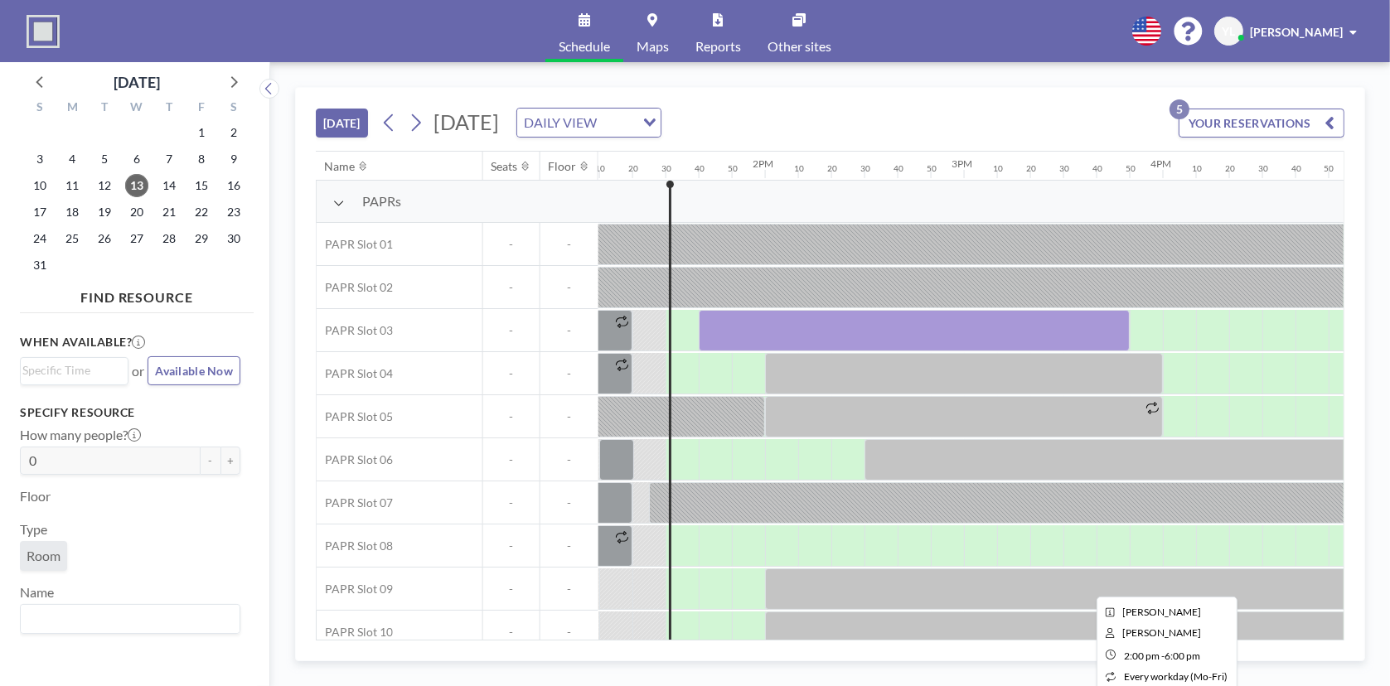
scroll to position [20, 2618]
